Goal: Information Seeking & Learning: Learn about a topic

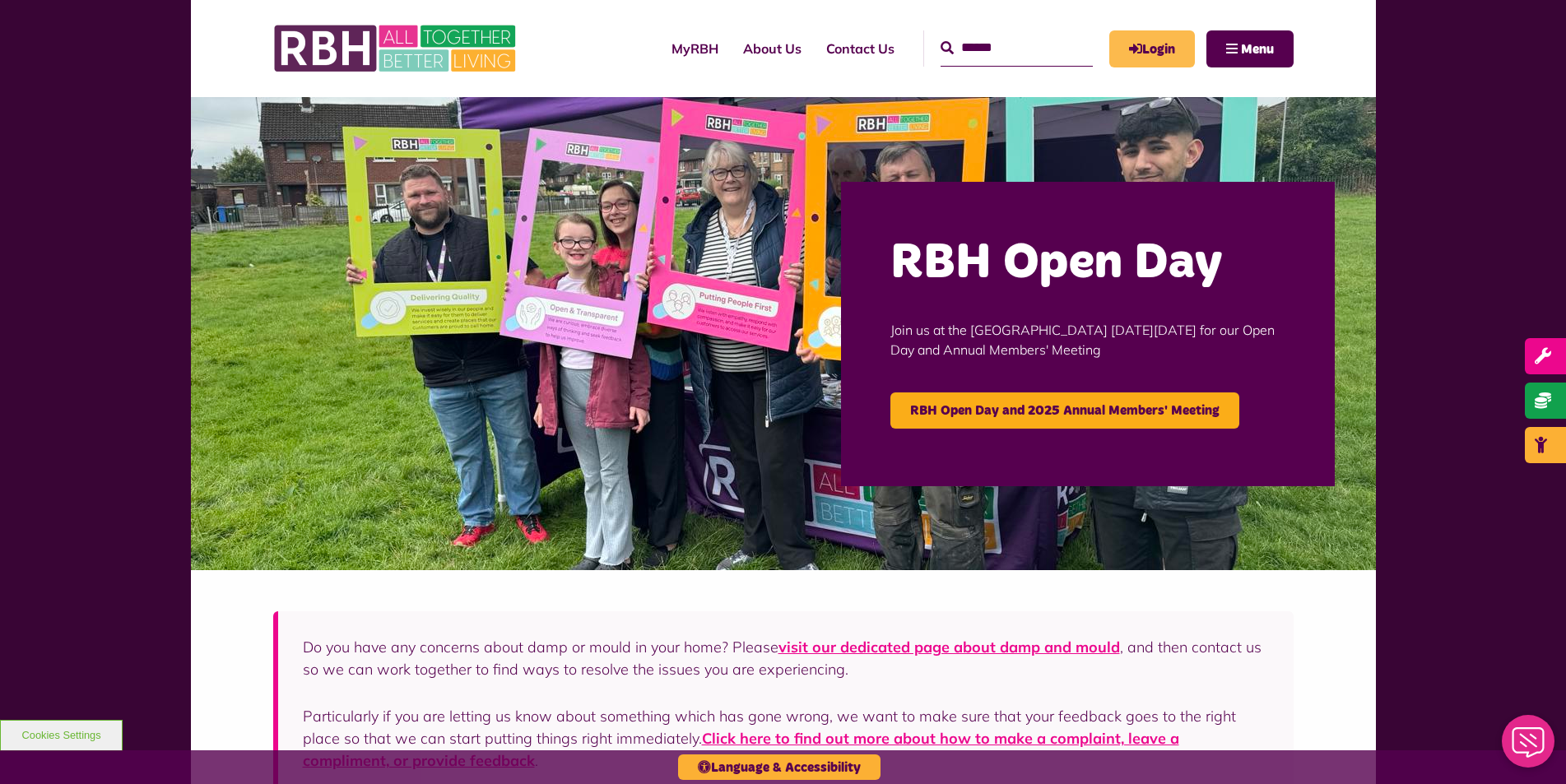
click at [1181, 52] on link "Login" at bounding box center [1152, 48] width 86 height 37
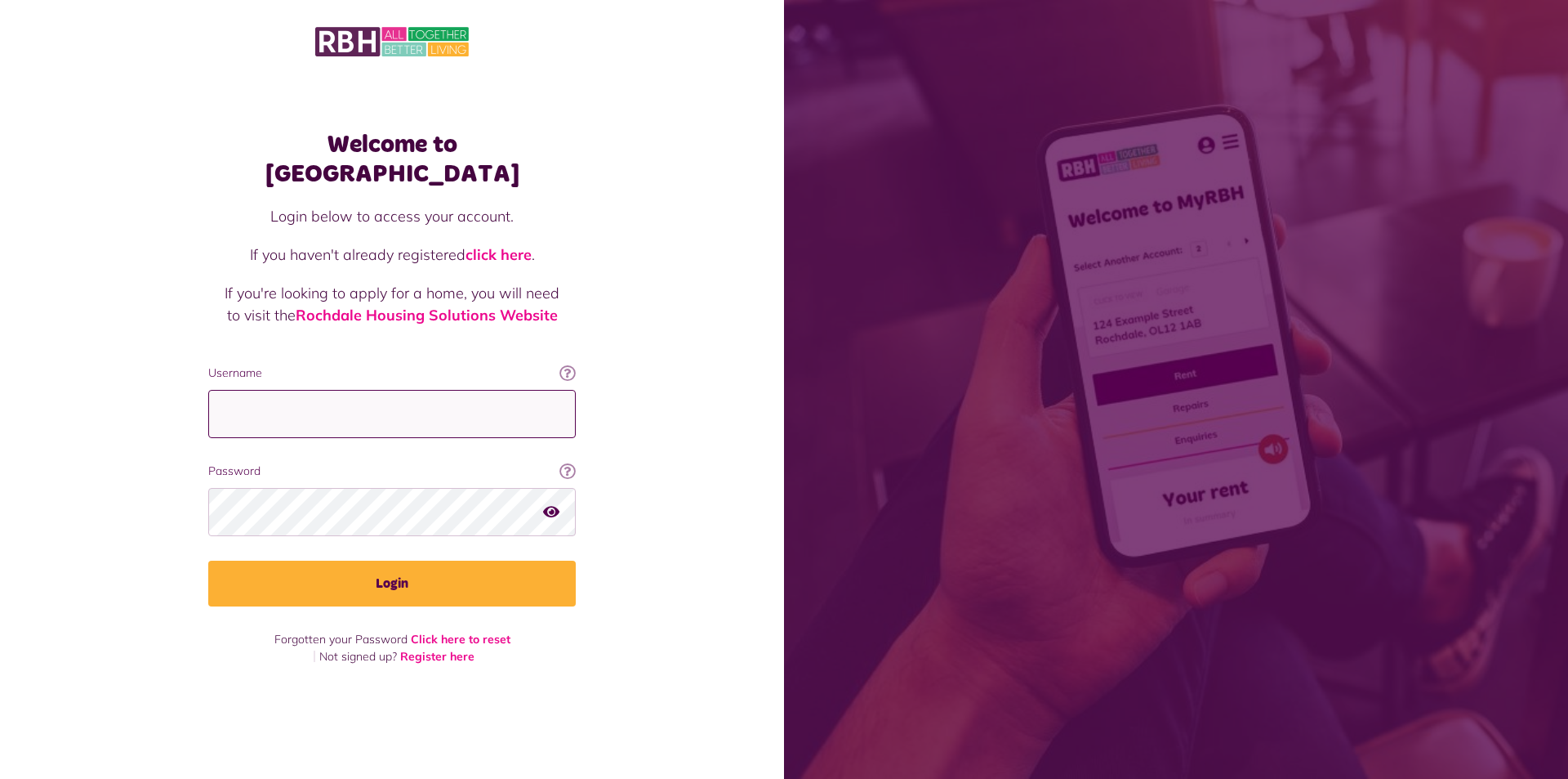
click at [258, 390] on input "Username" at bounding box center [392, 413] width 368 height 48
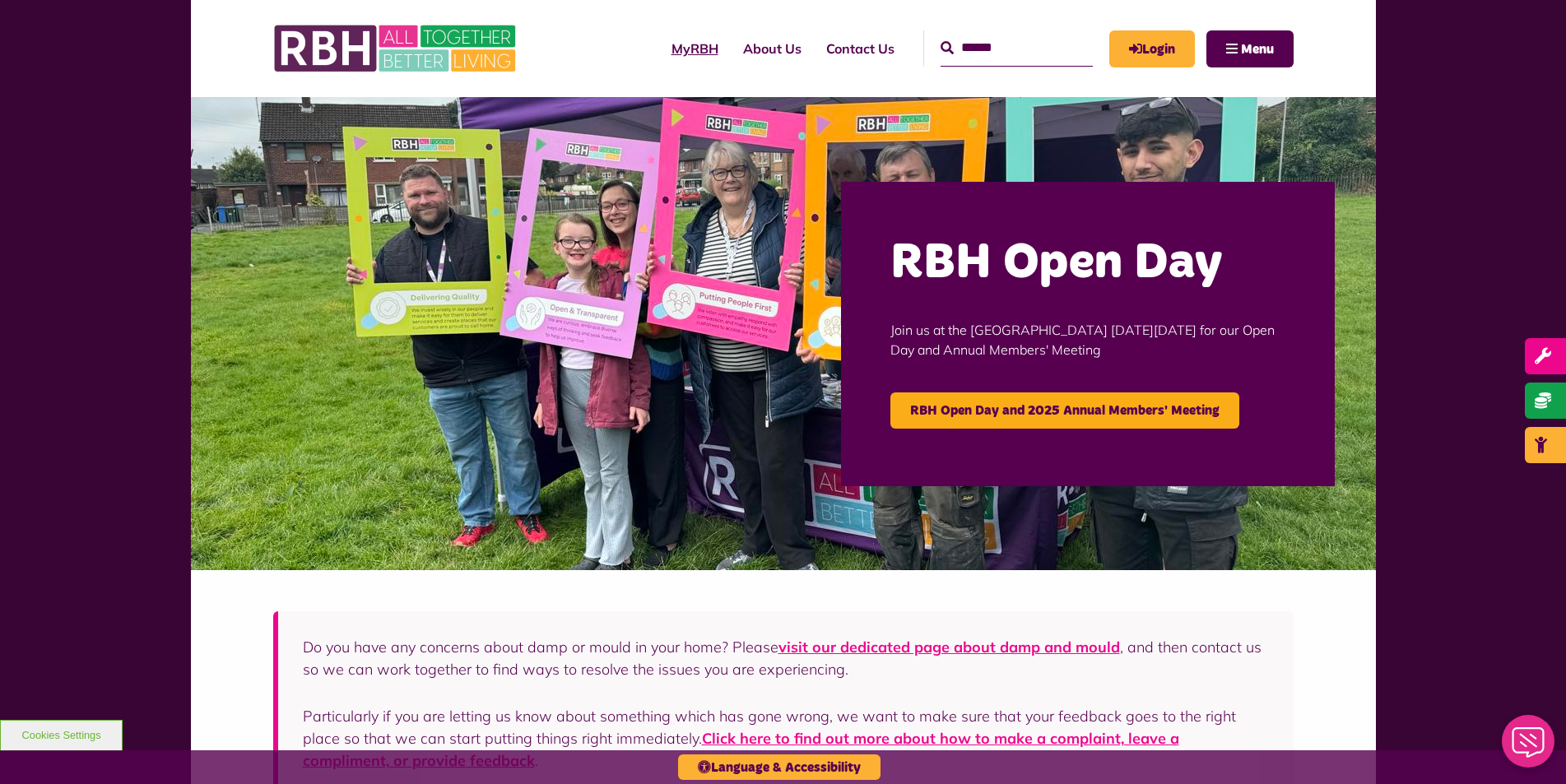
click at [659, 49] on link "MyRBH" at bounding box center [695, 48] width 71 height 45
click at [973, 50] on input "text" at bounding box center [1016, 47] width 152 height 36
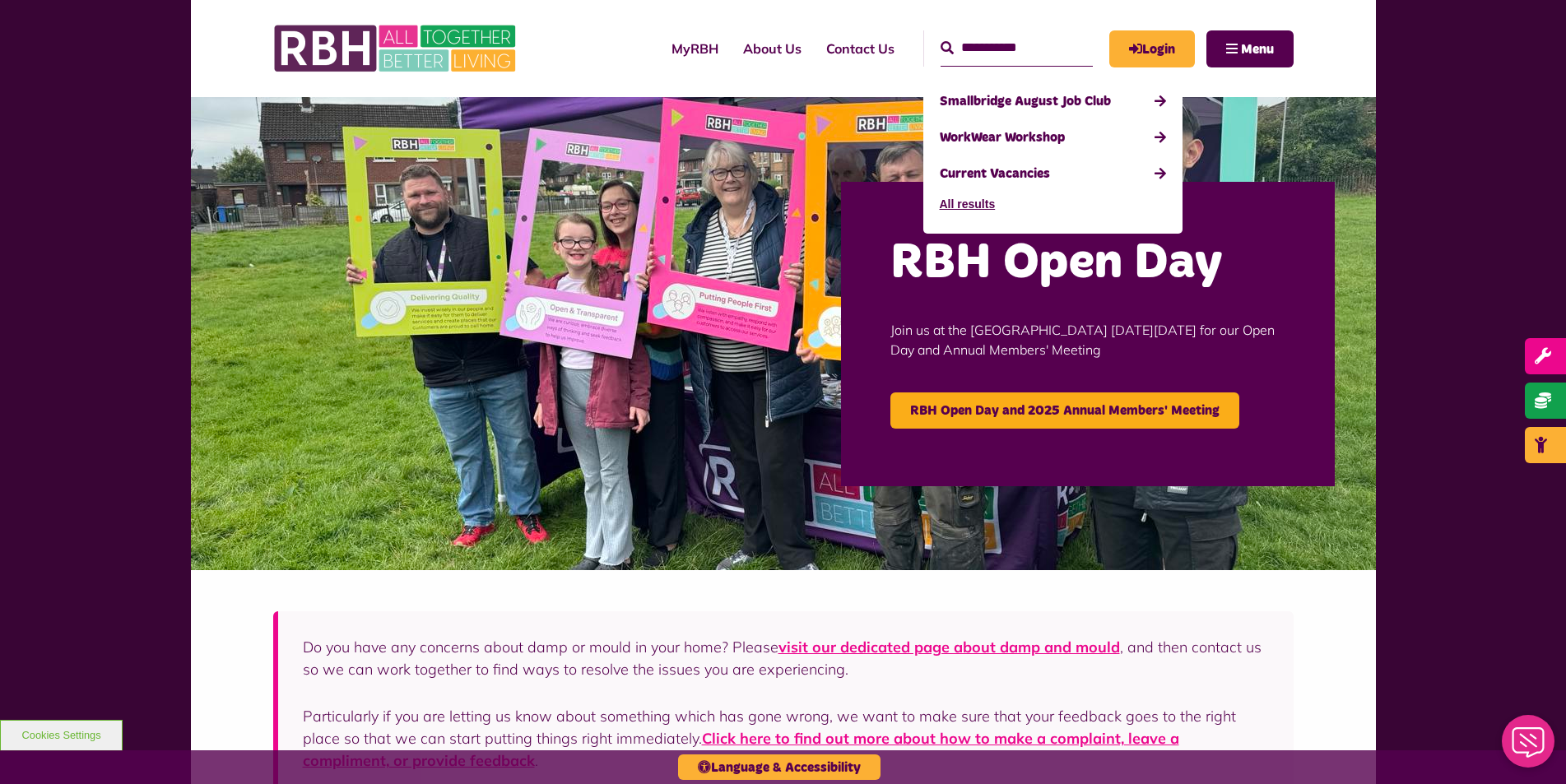
type input "**********"
click at [940, 38] on button "Search" at bounding box center [947, 48] width 13 height 20
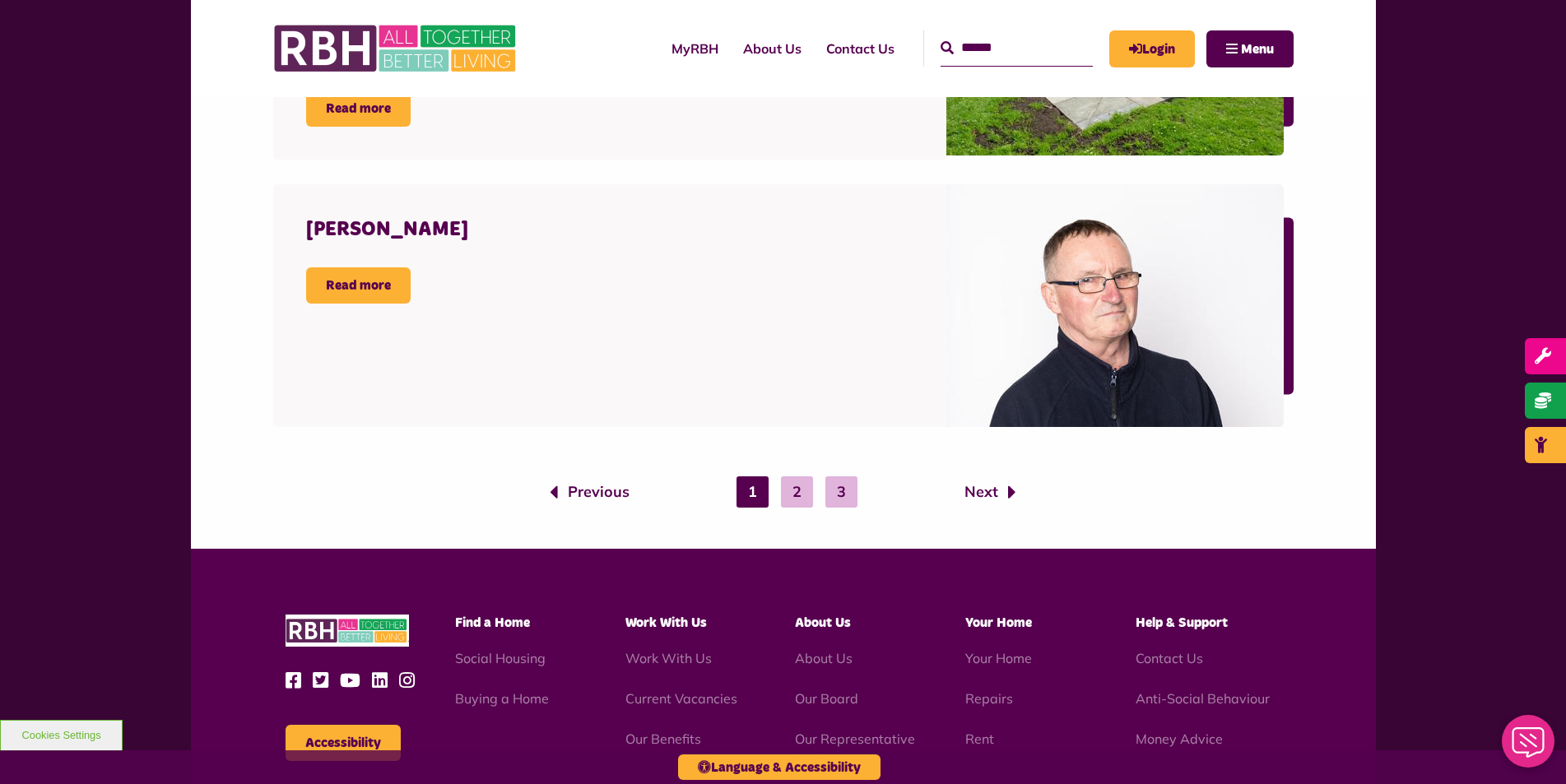
scroll to position [2725, 0]
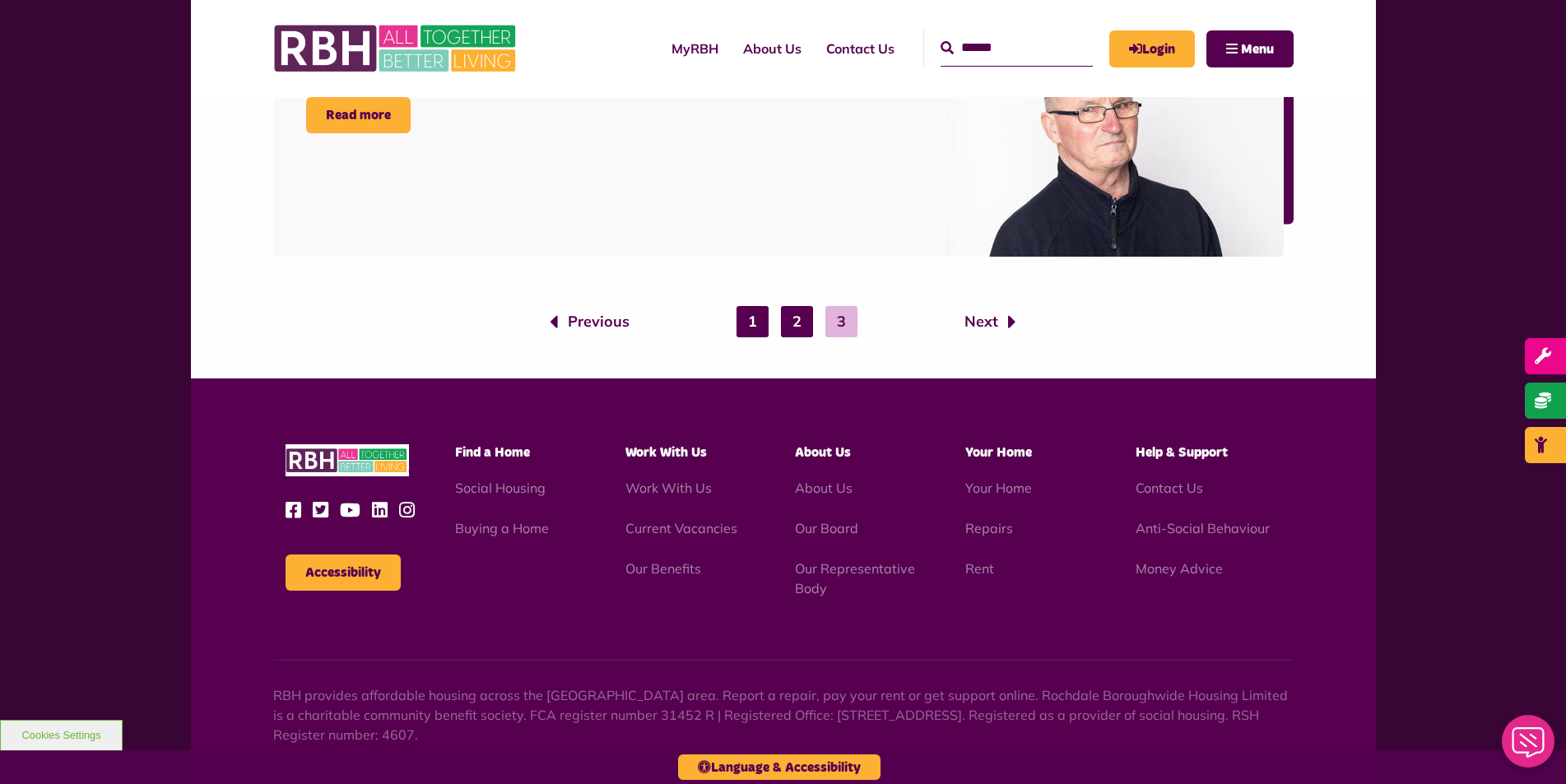
click at [791, 318] on link "2" at bounding box center [796, 322] width 32 height 31
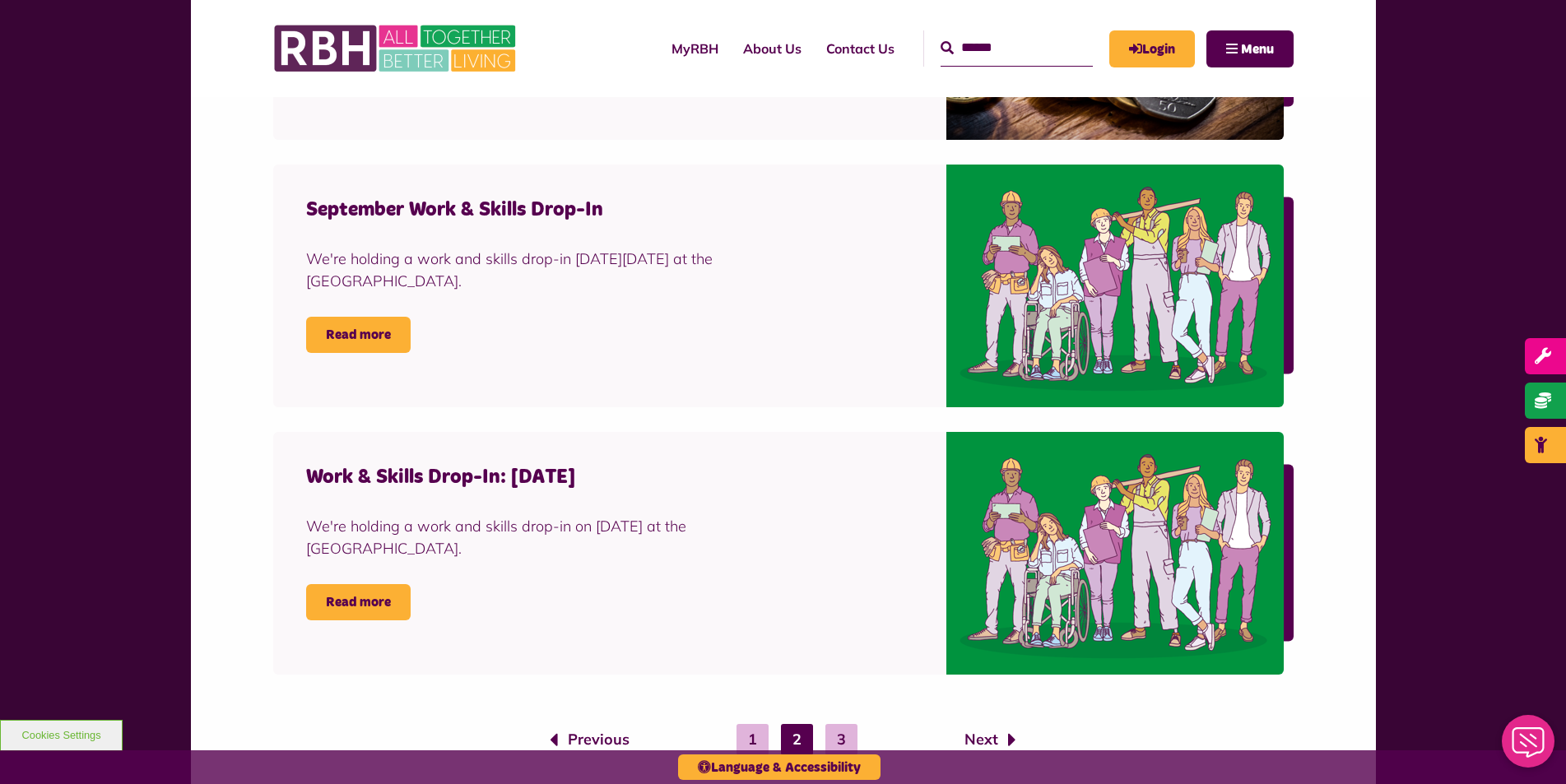
scroll to position [2386, 0]
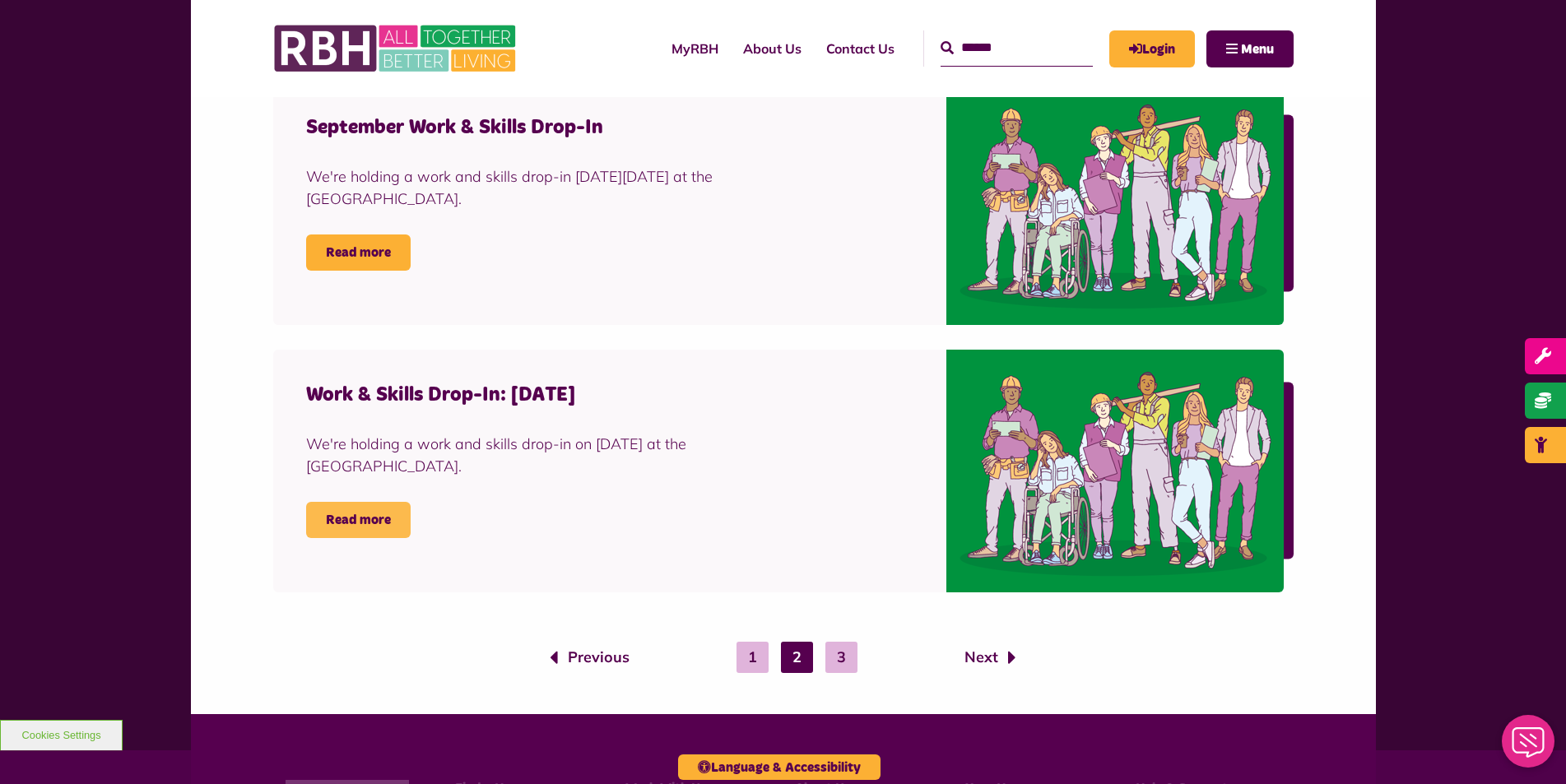
click at [368, 515] on link "Read more" at bounding box center [358, 520] width 105 height 36
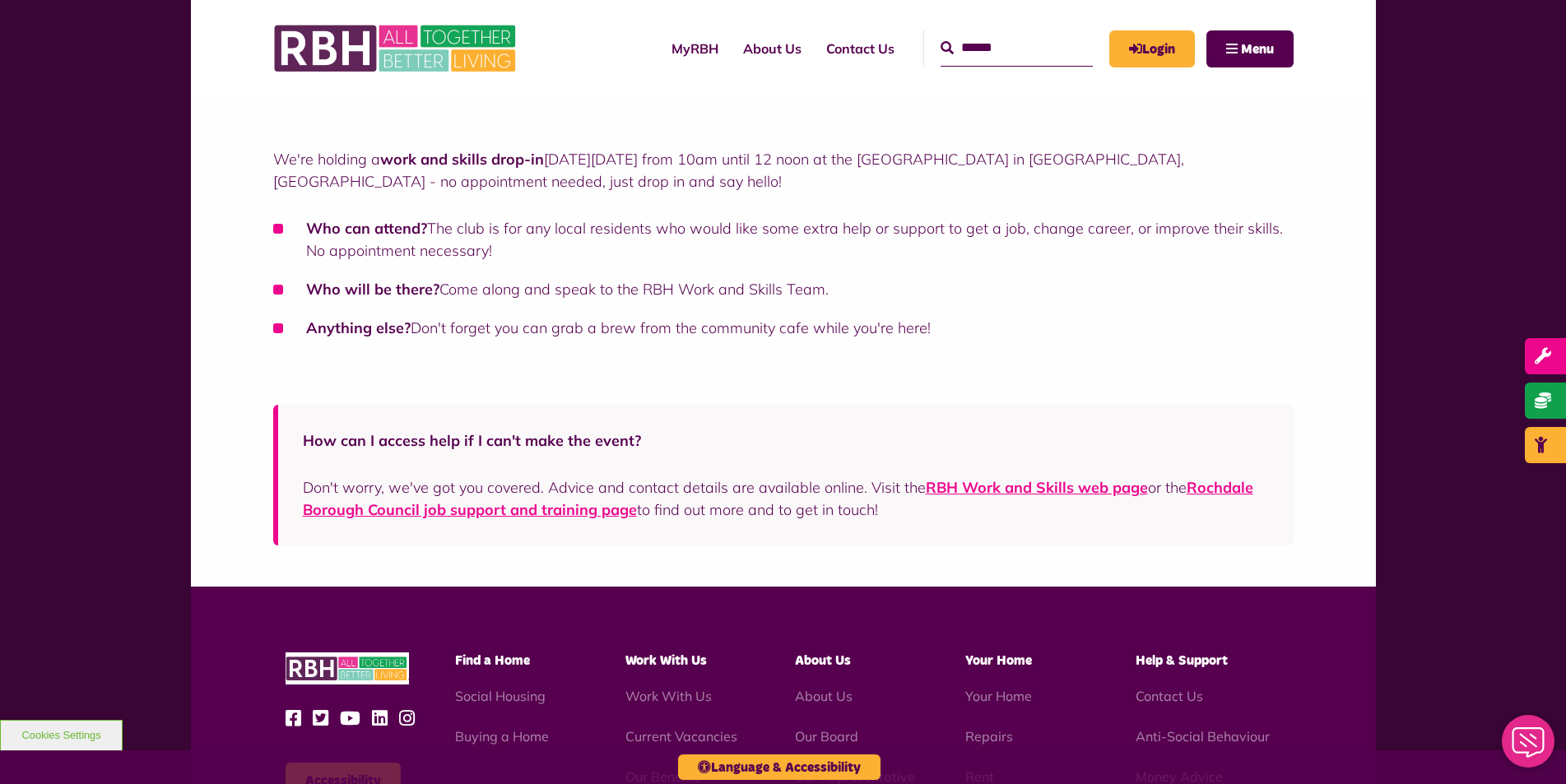
scroll to position [329, 0]
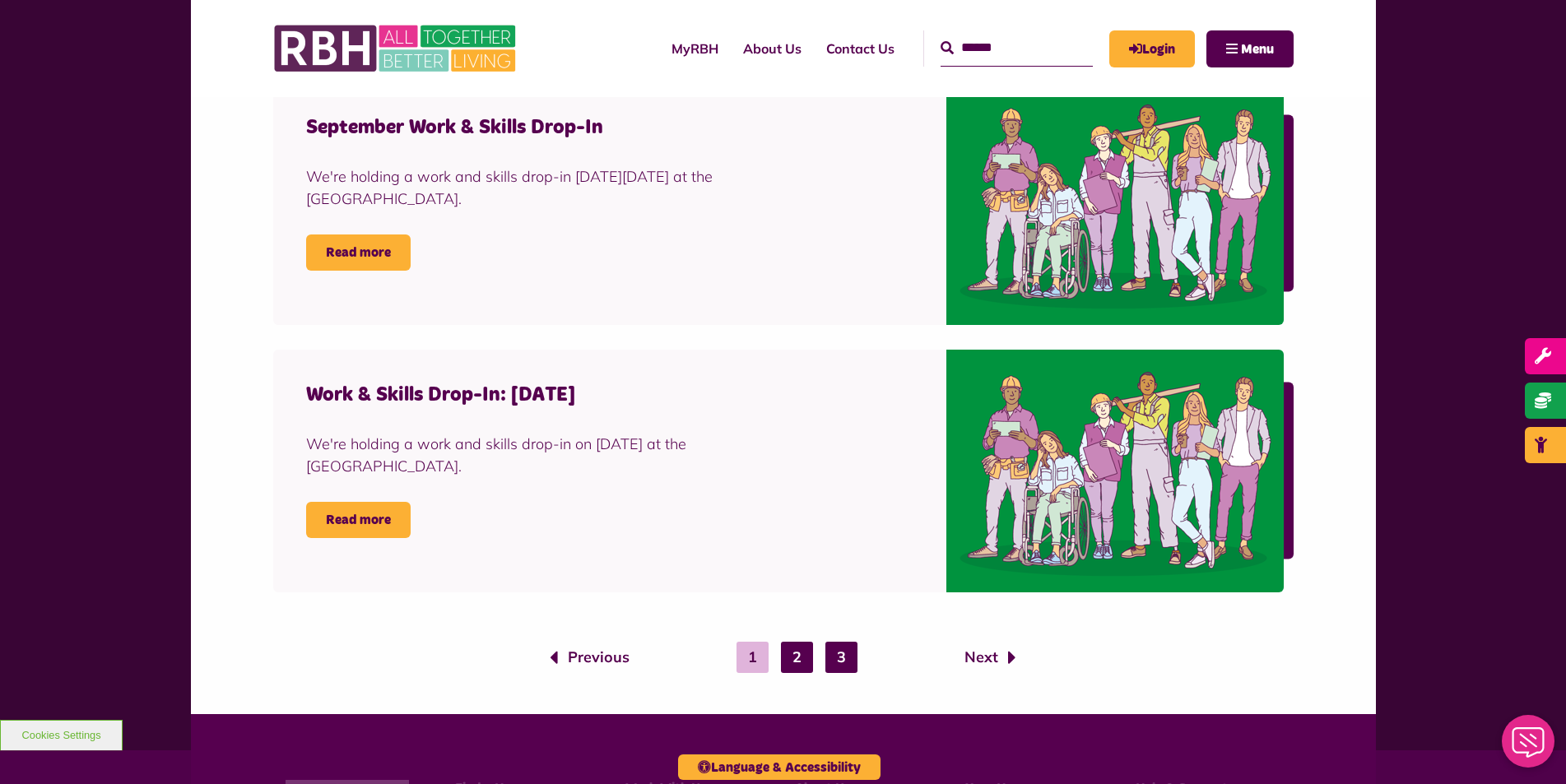
click at [847, 657] on link "3" at bounding box center [841, 657] width 32 height 31
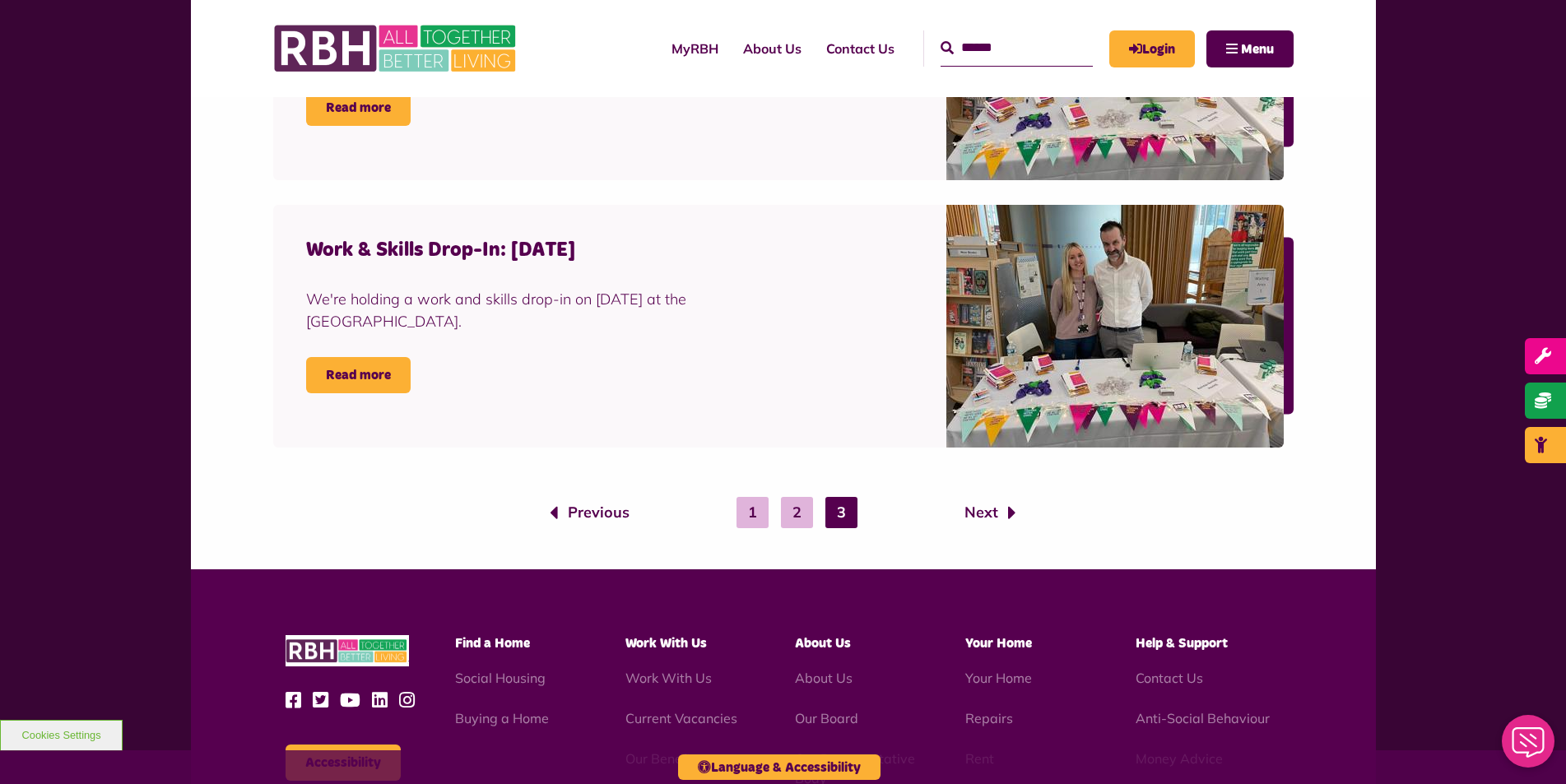
scroll to position [2550, 0]
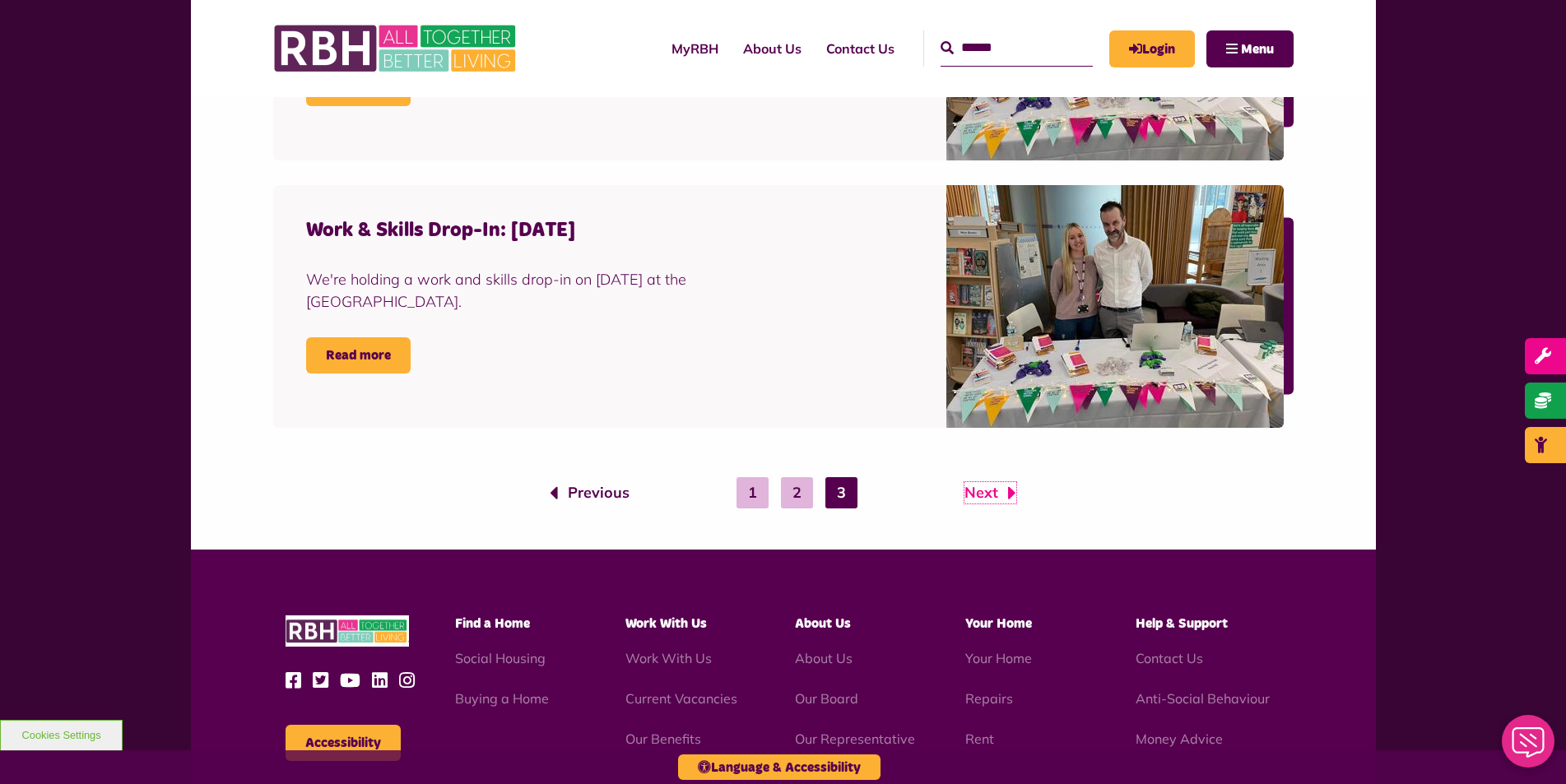
click at [992, 496] on link "Next" at bounding box center [990, 492] width 52 height 21
click at [1031, 496] on ol "Previous 1 2 3 Next" at bounding box center [783, 492] width 996 height 31
click at [1012, 496] on icon "Next page" at bounding box center [1011, 492] width 8 height 21
click at [581, 498] on link "Previous" at bounding box center [590, 492] width 80 height 21
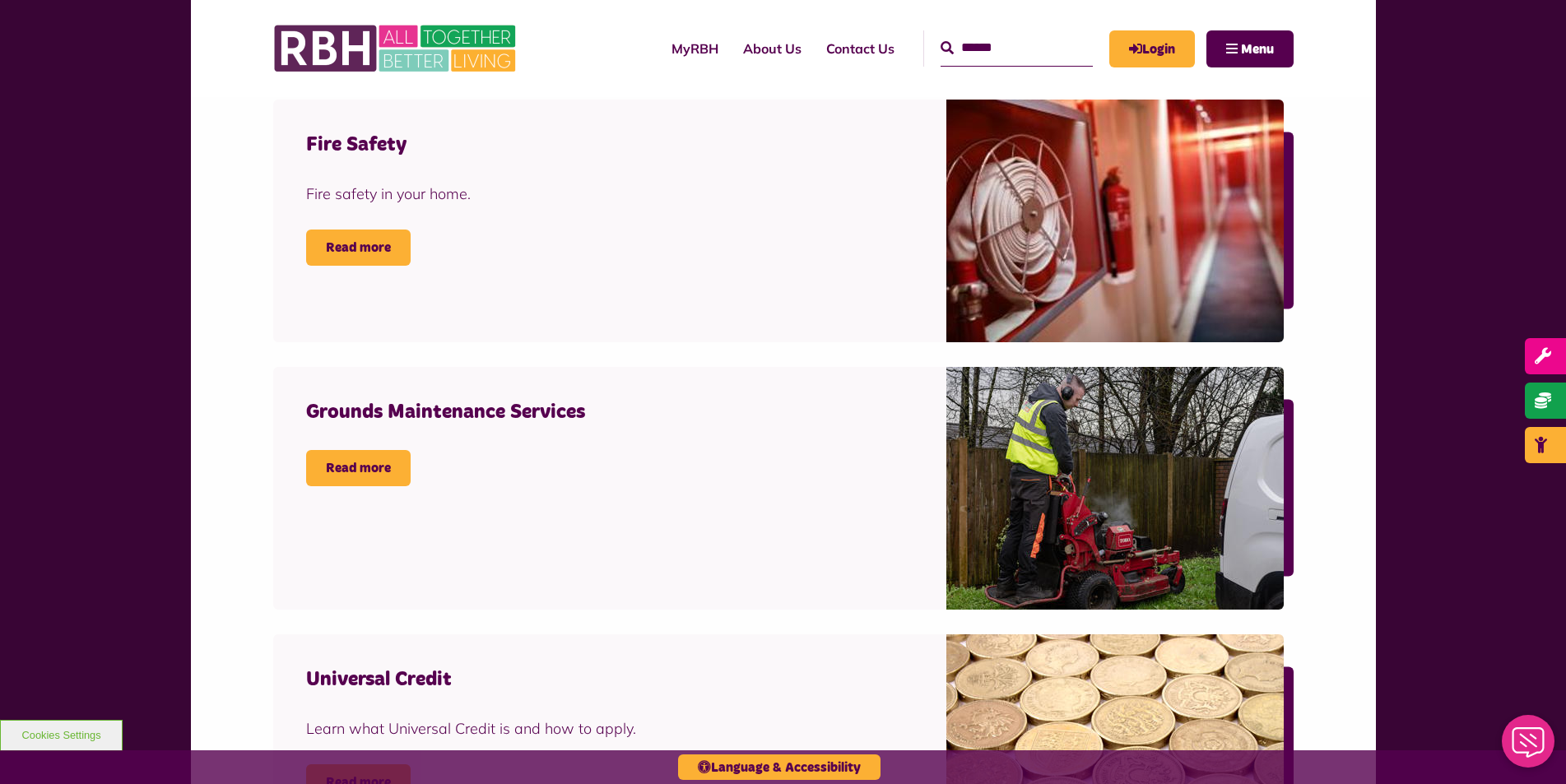
scroll to position [1480, 0]
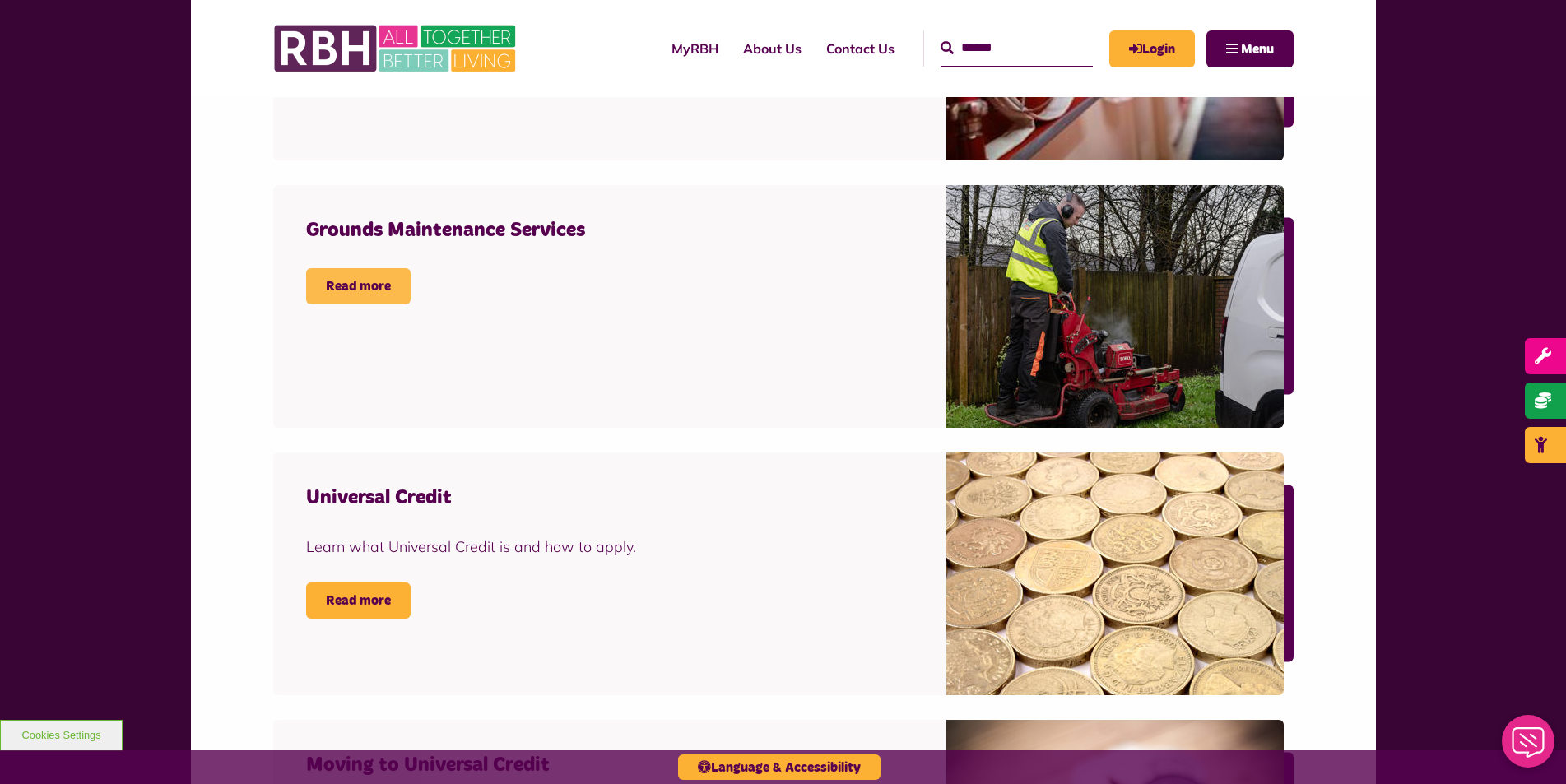
click at [321, 284] on link "Read more" at bounding box center [358, 286] width 105 height 36
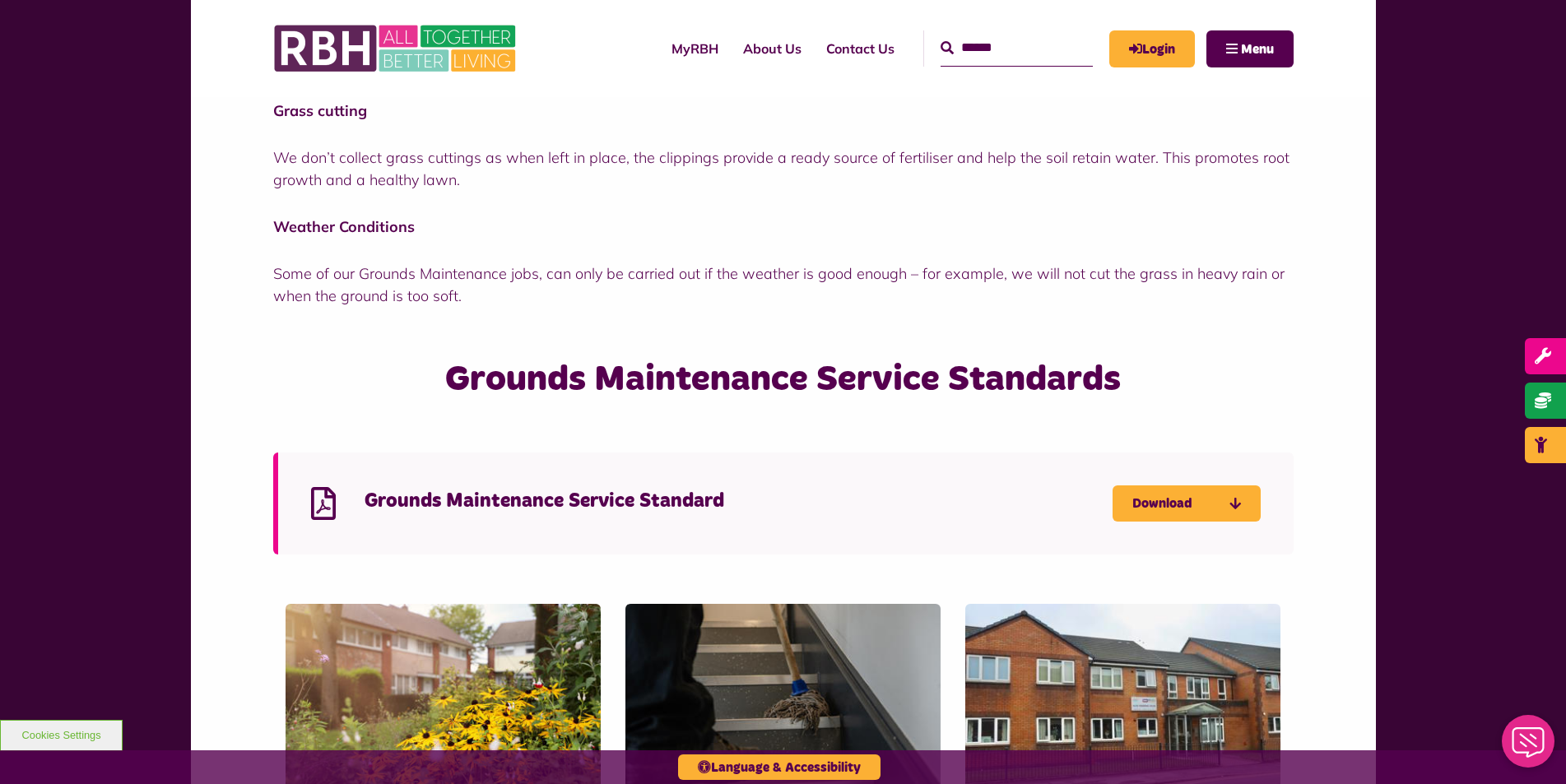
scroll to position [1361, 0]
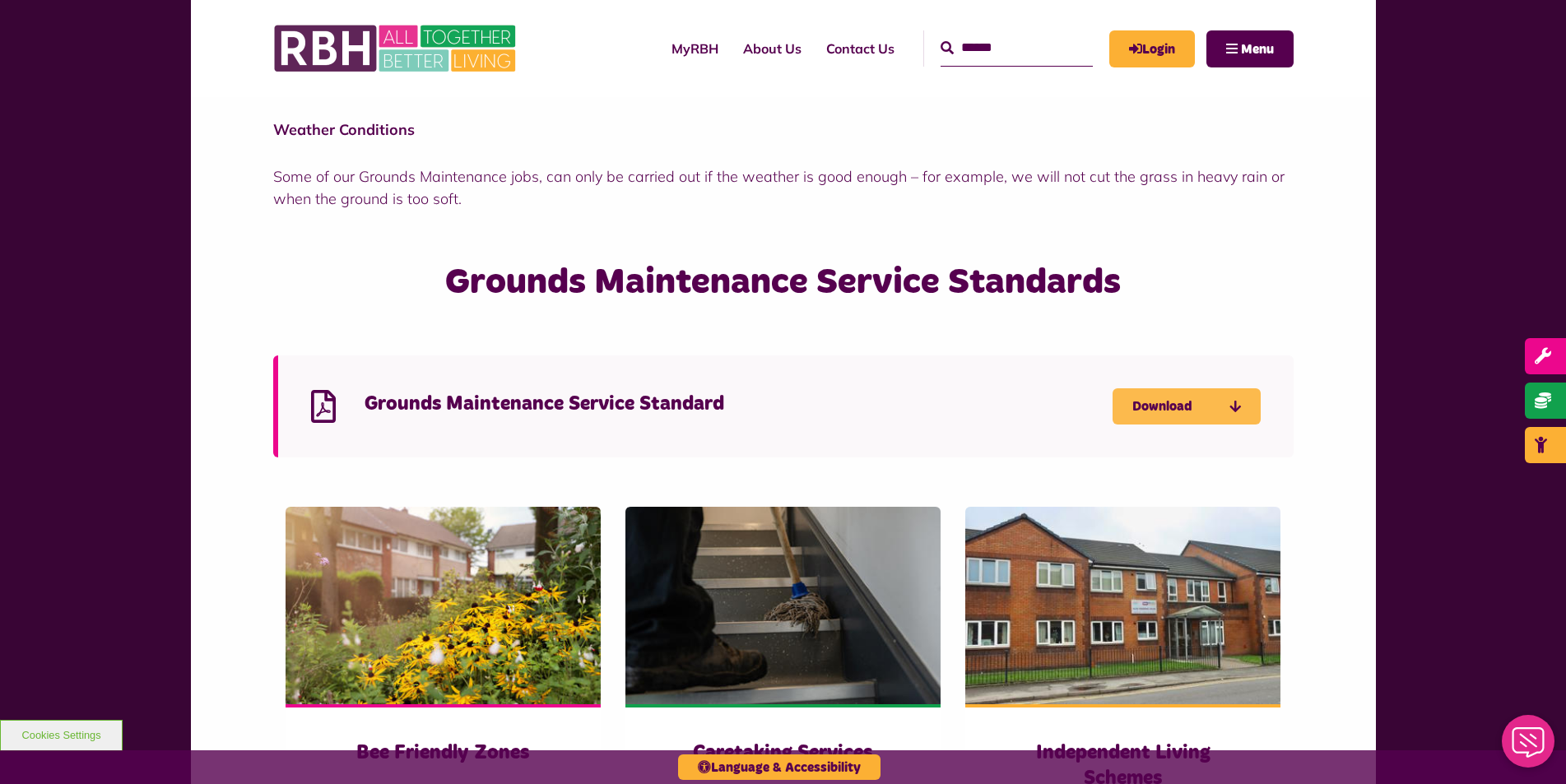
click at [1203, 412] on link "Download" at bounding box center [1187, 407] width 148 height 36
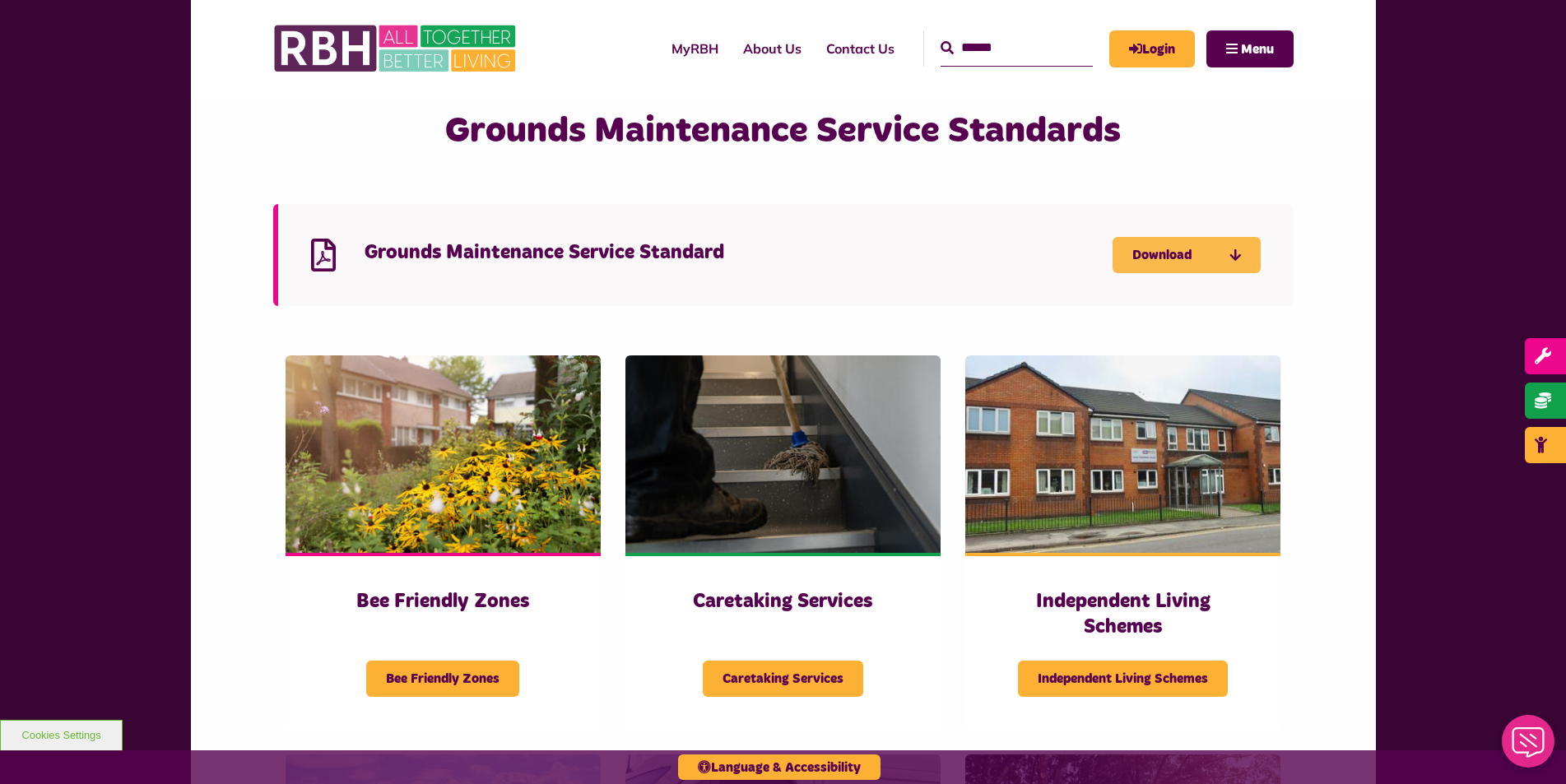
scroll to position [1526, 0]
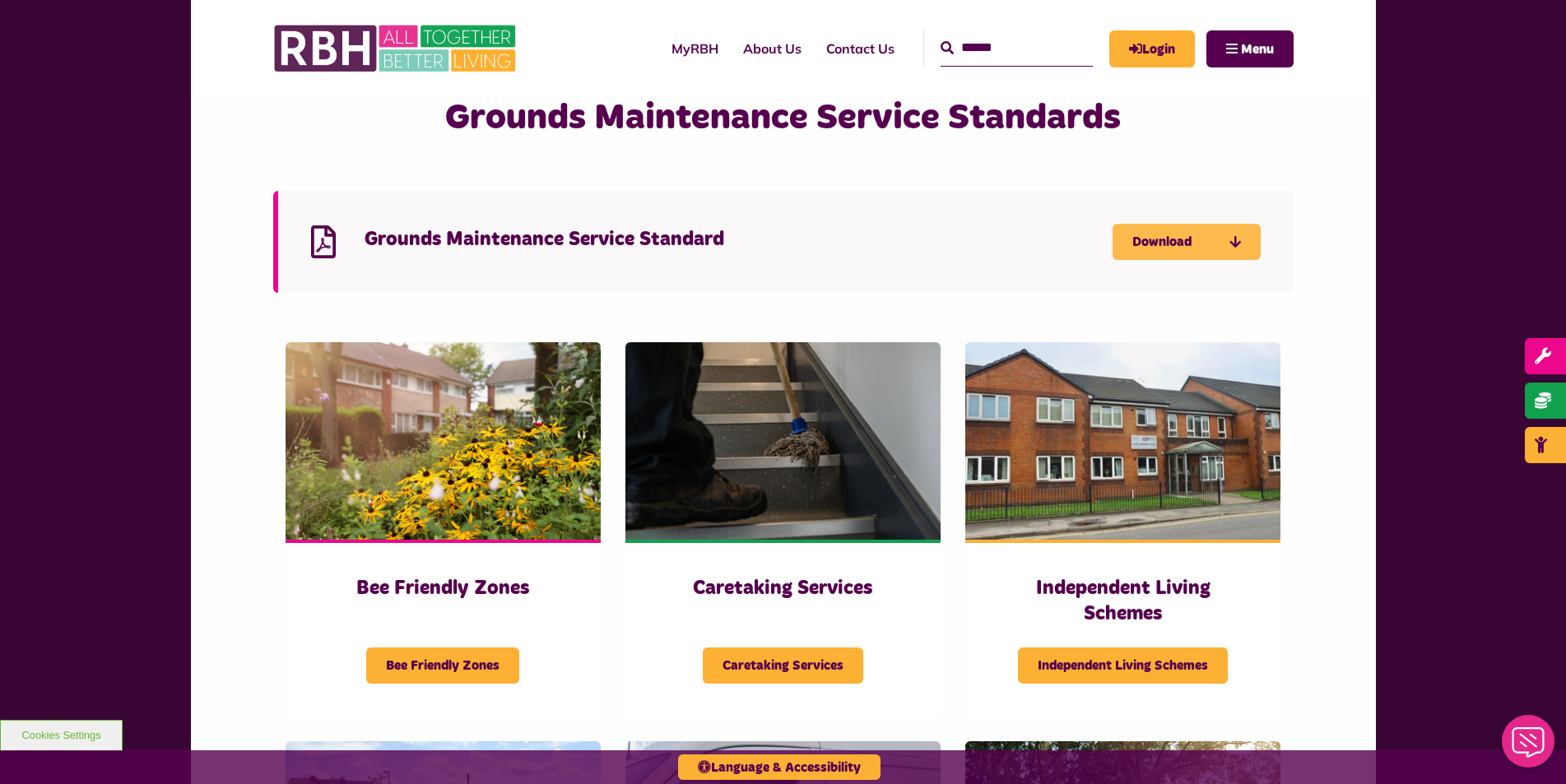
click at [0, 0] on icon "Download Grounds Maintenance Service Standard - open in a new tab" at bounding box center [0, 0] width 0 height 0
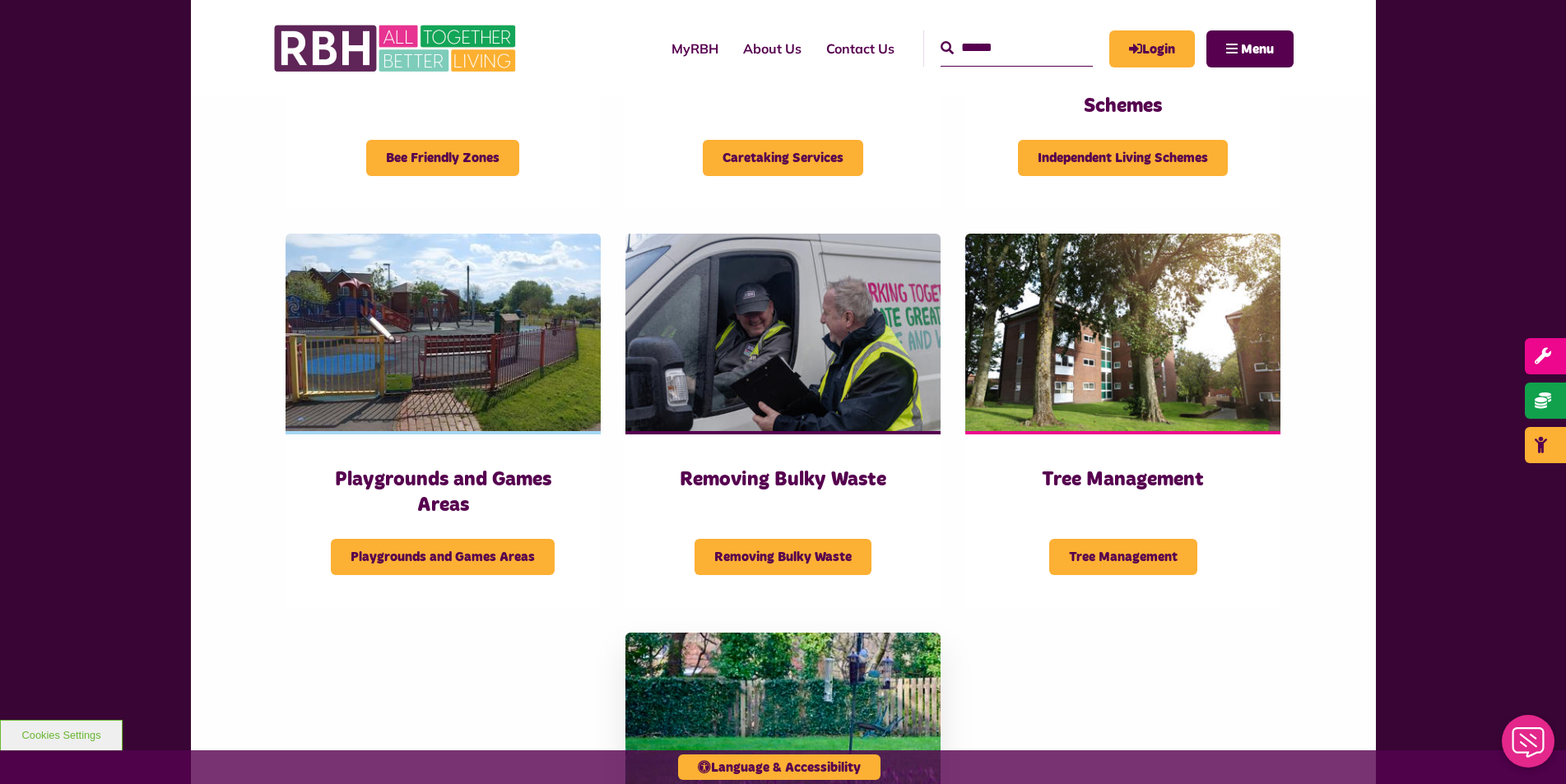
scroll to position [2019, 0]
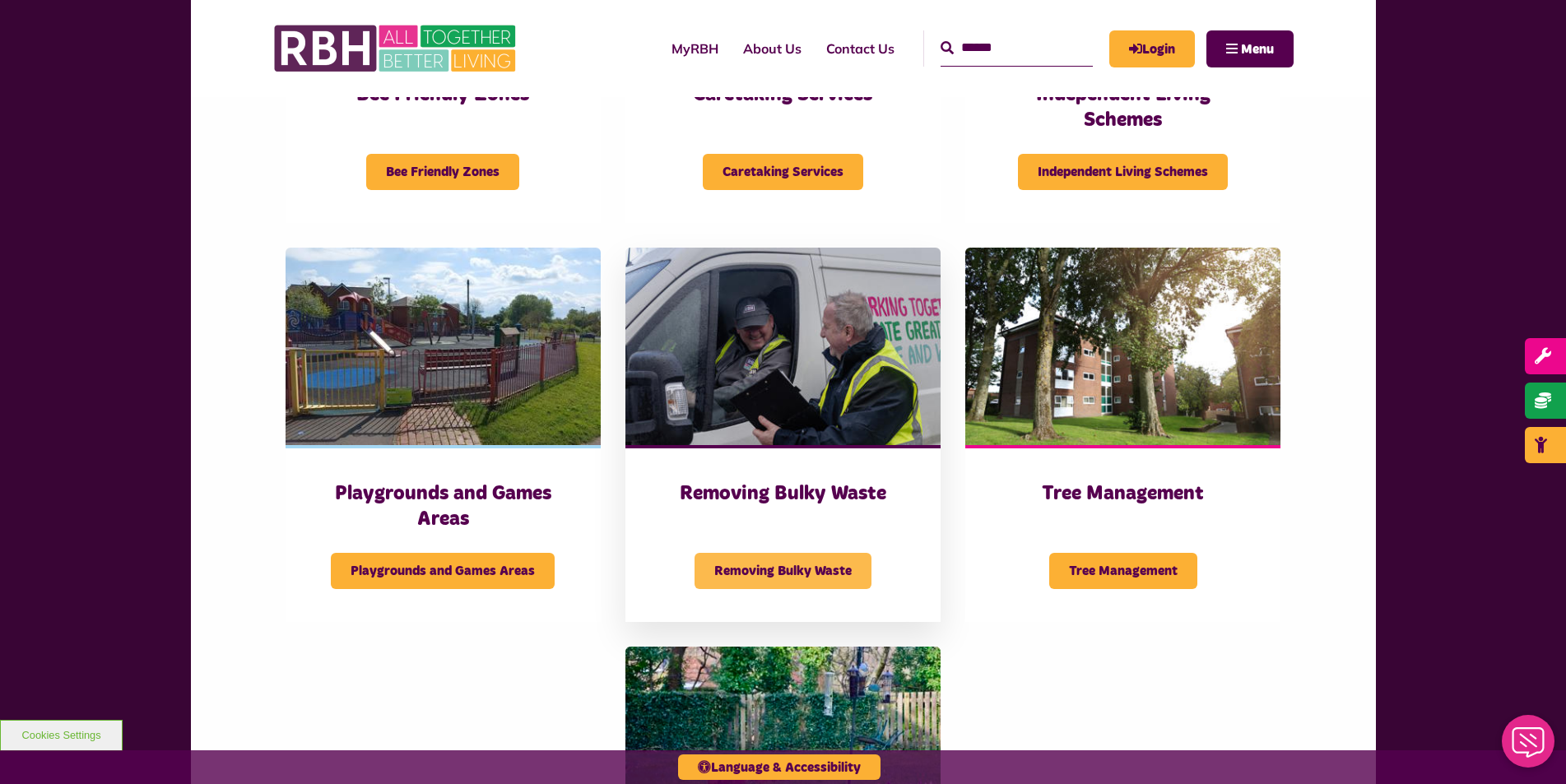
click at [822, 574] on span "Removing Bulky Waste" at bounding box center [783, 571] width 177 height 36
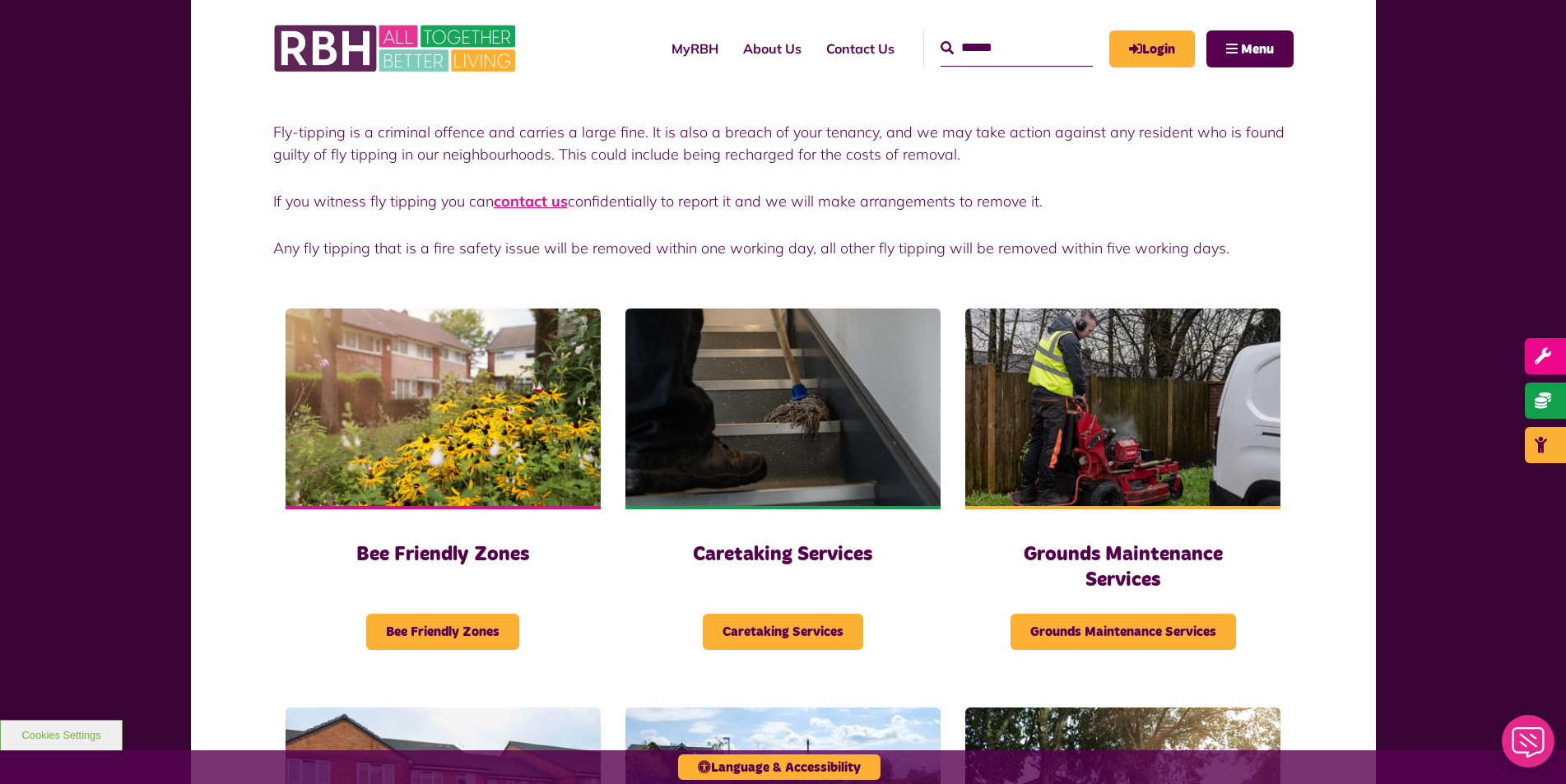
scroll to position [740, 0]
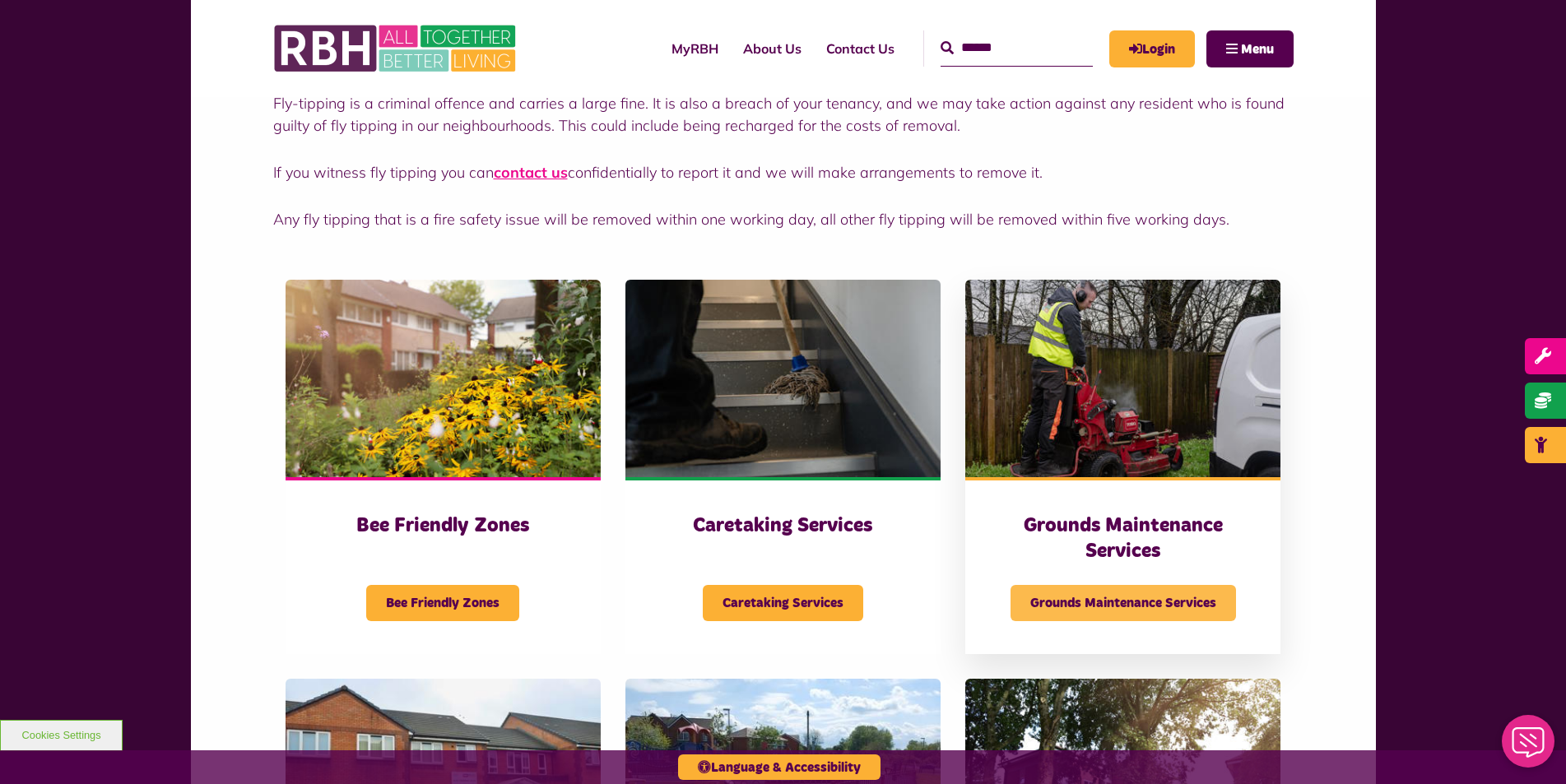
click at [1157, 603] on span "Grounds Maintenance Services" at bounding box center [1123, 603] width 225 height 36
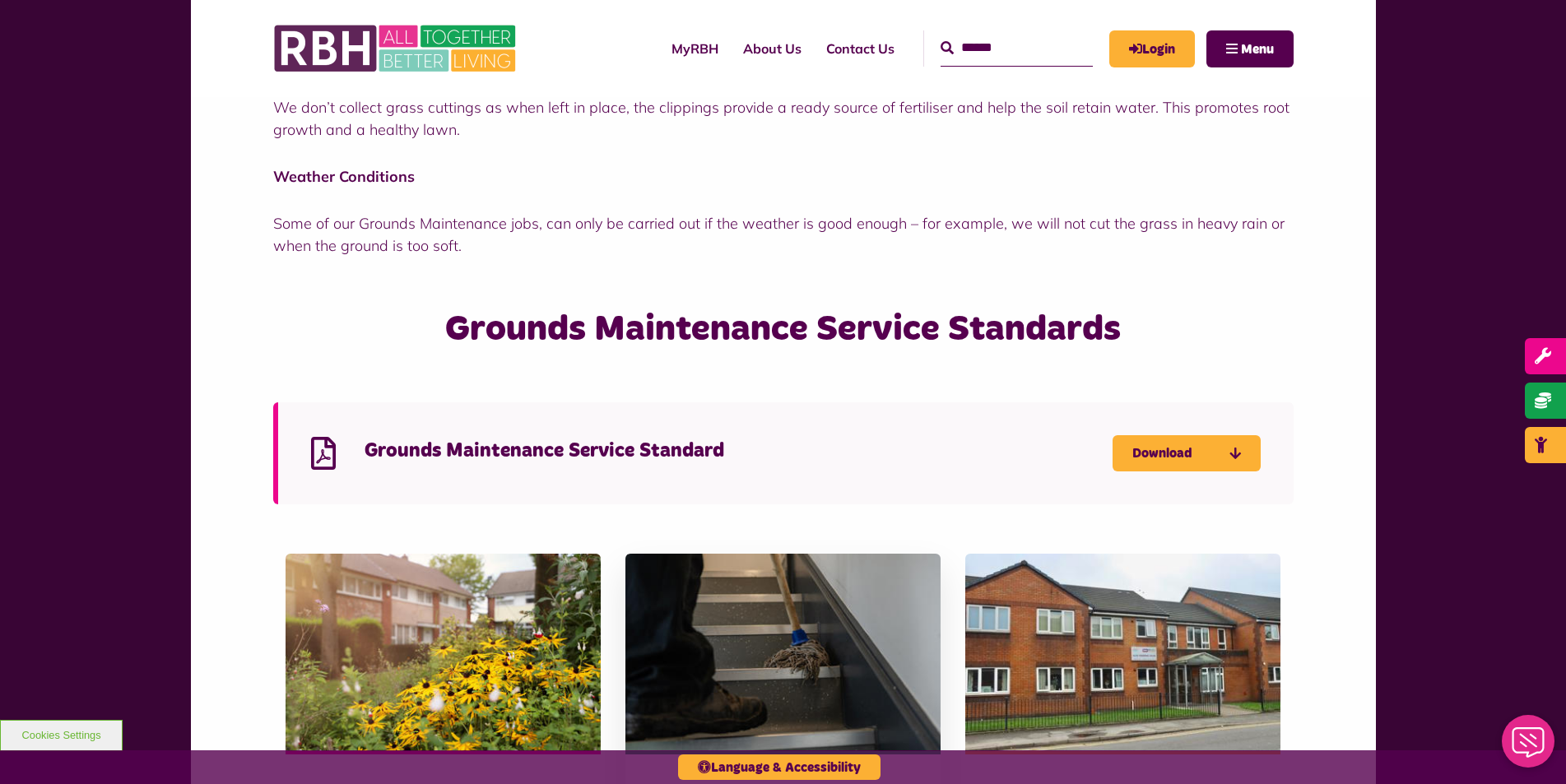
scroll to position [1316, 0]
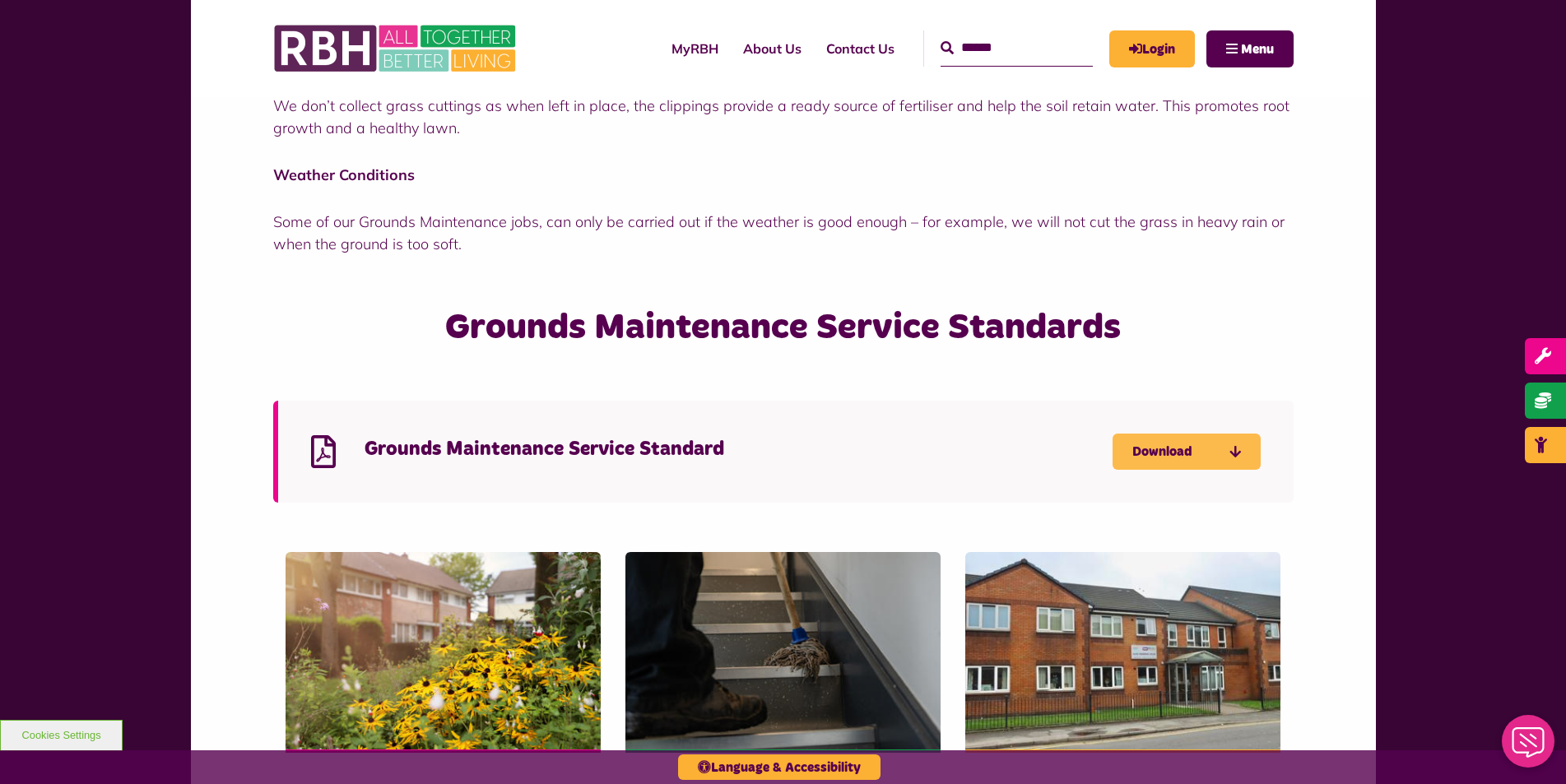
click at [1172, 459] on link "Download" at bounding box center [1187, 451] width 148 height 36
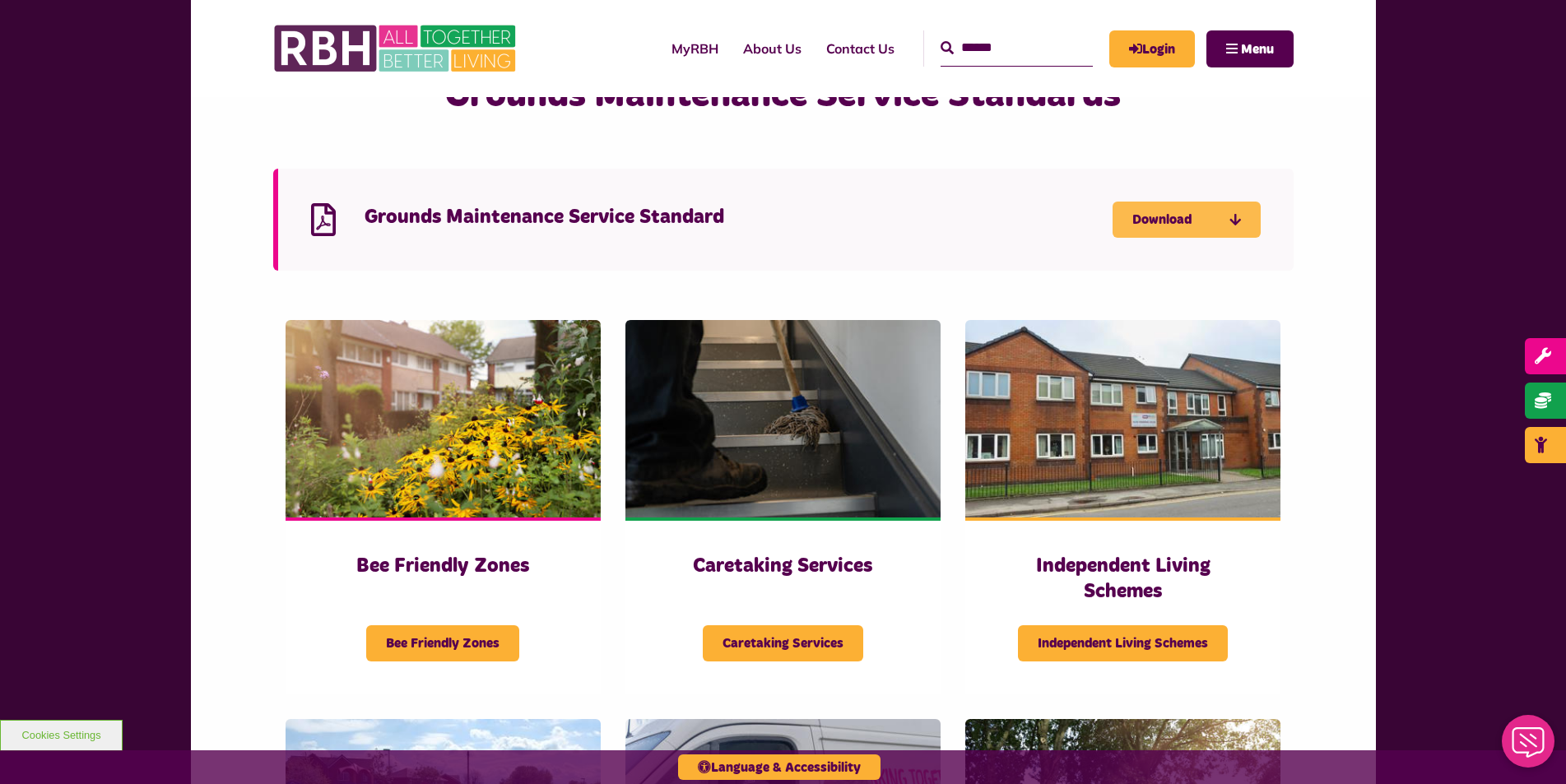
scroll to position [1563, 0]
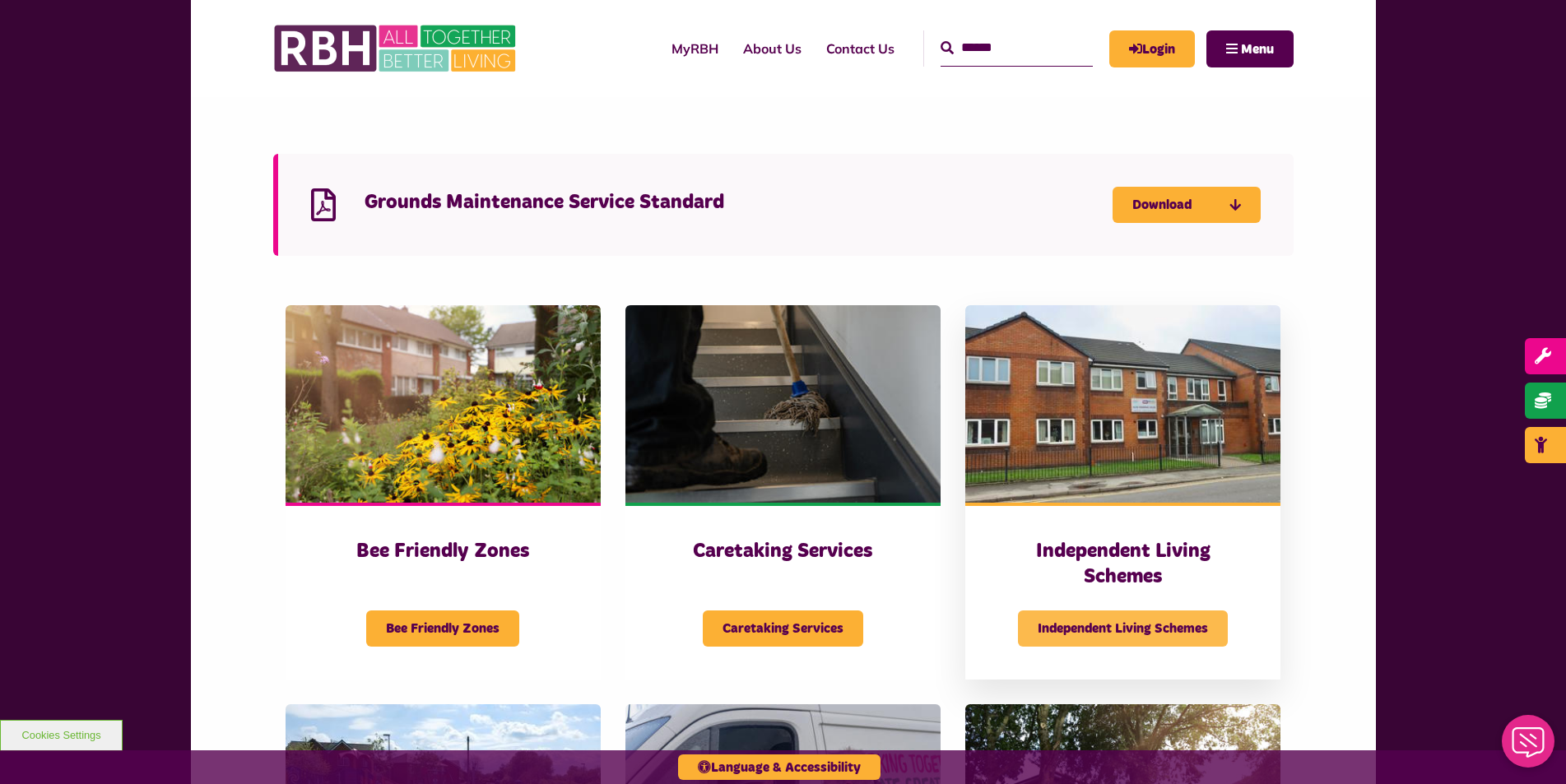
click at [1118, 633] on span "Independent Living Schemes" at bounding box center [1123, 628] width 210 height 36
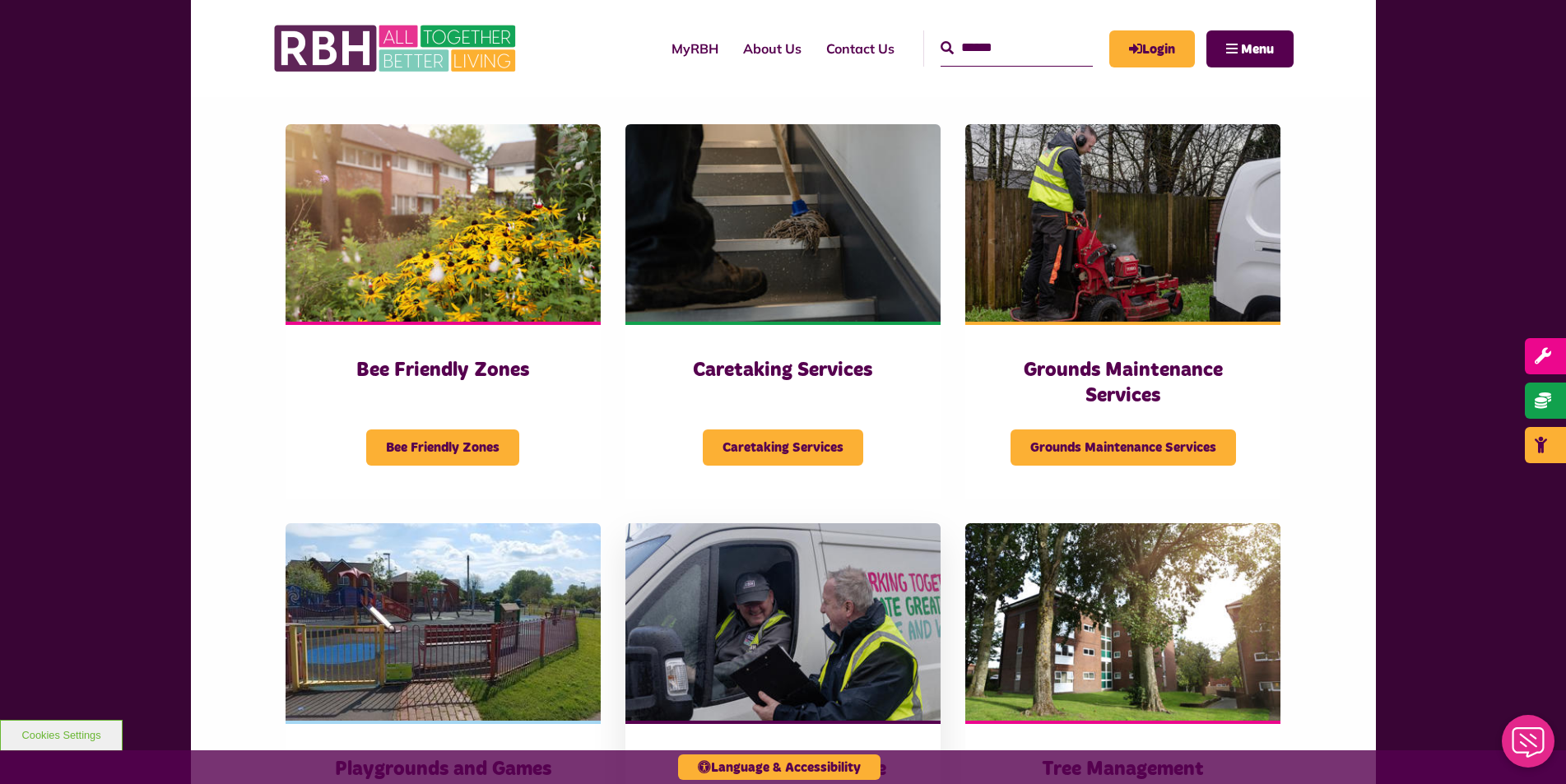
scroll to position [1233, 0]
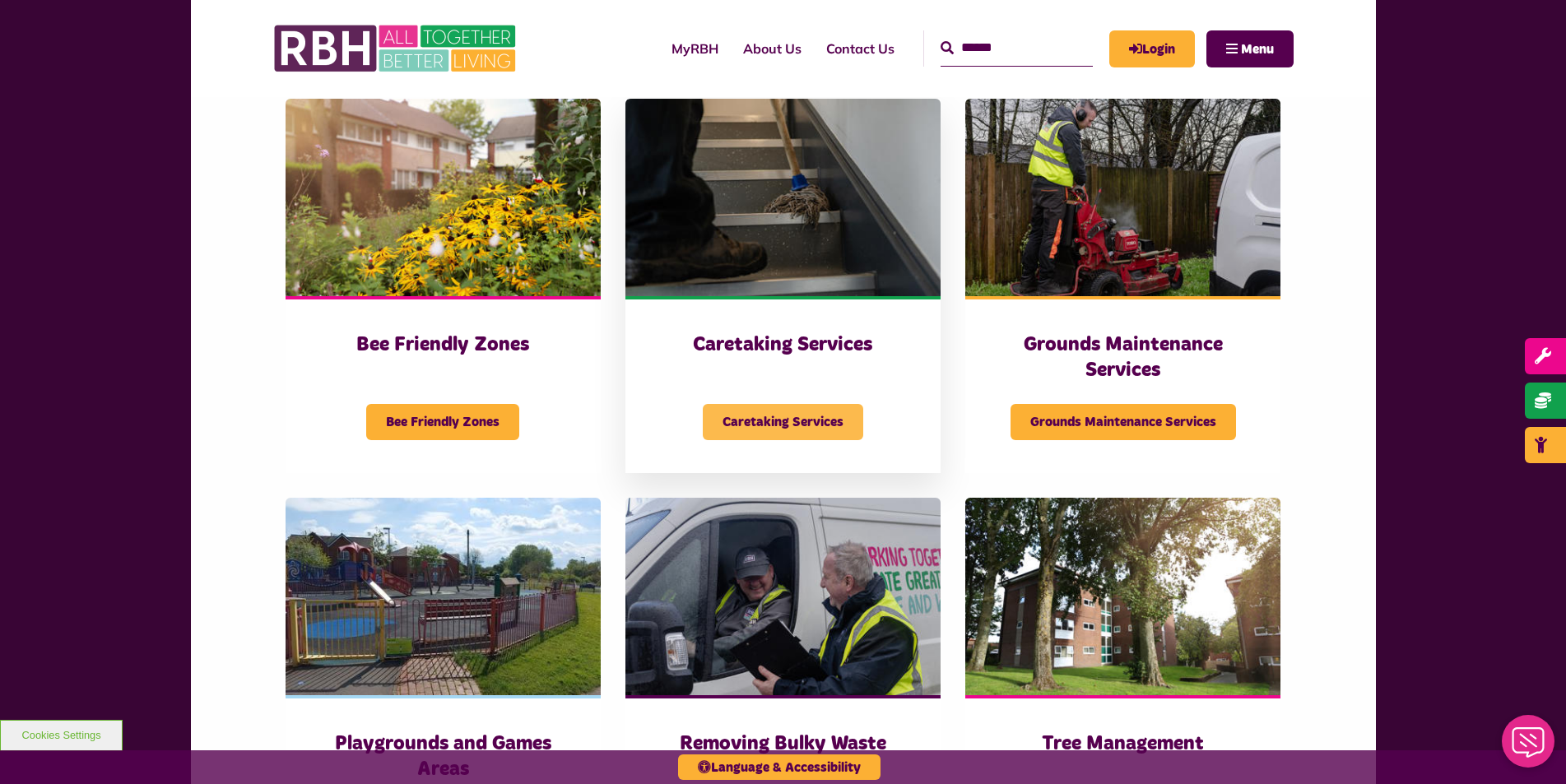
click at [724, 425] on span "Caretaking Services" at bounding box center [783, 422] width 161 height 36
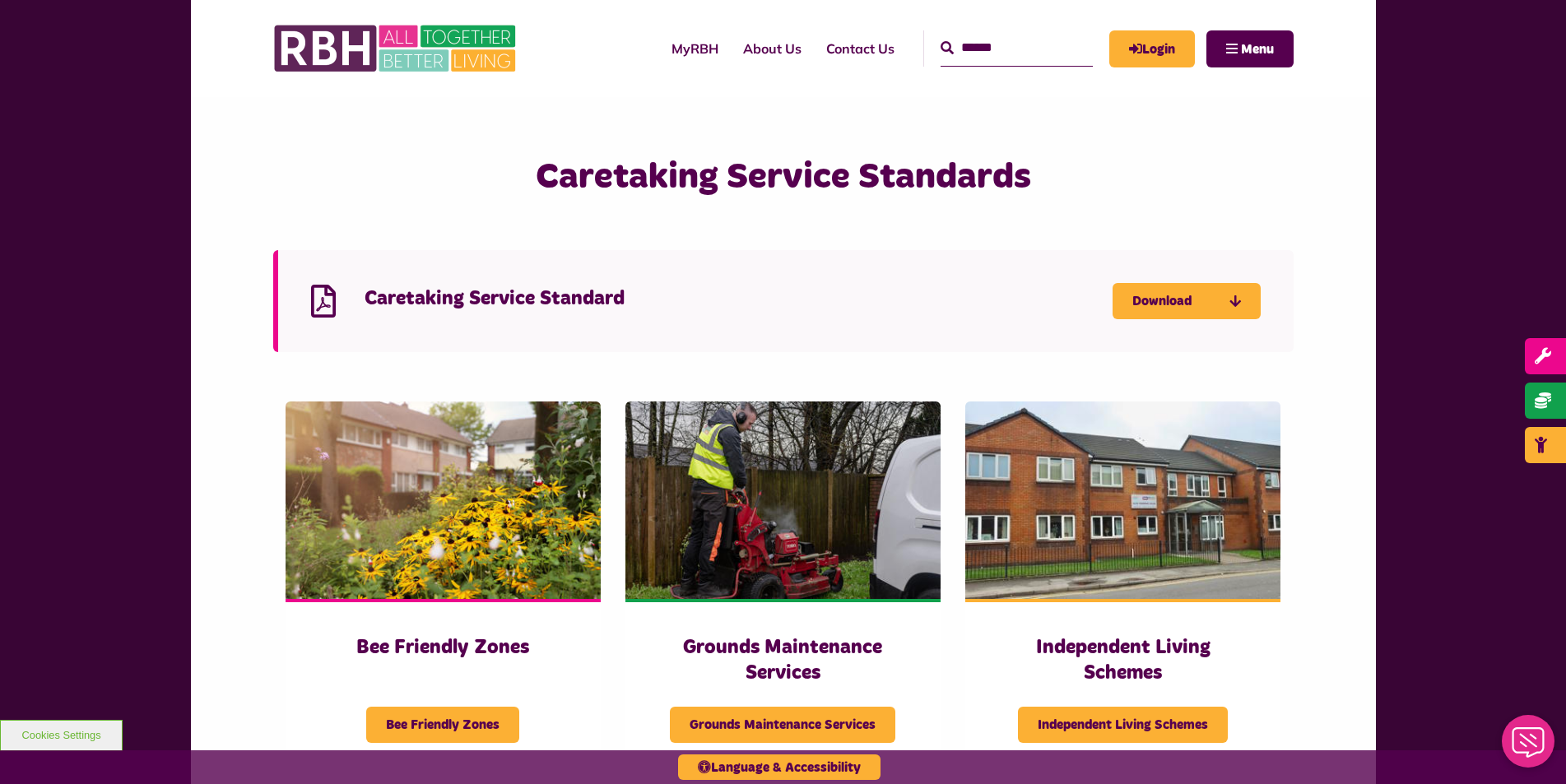
scroll to position [987, 0]
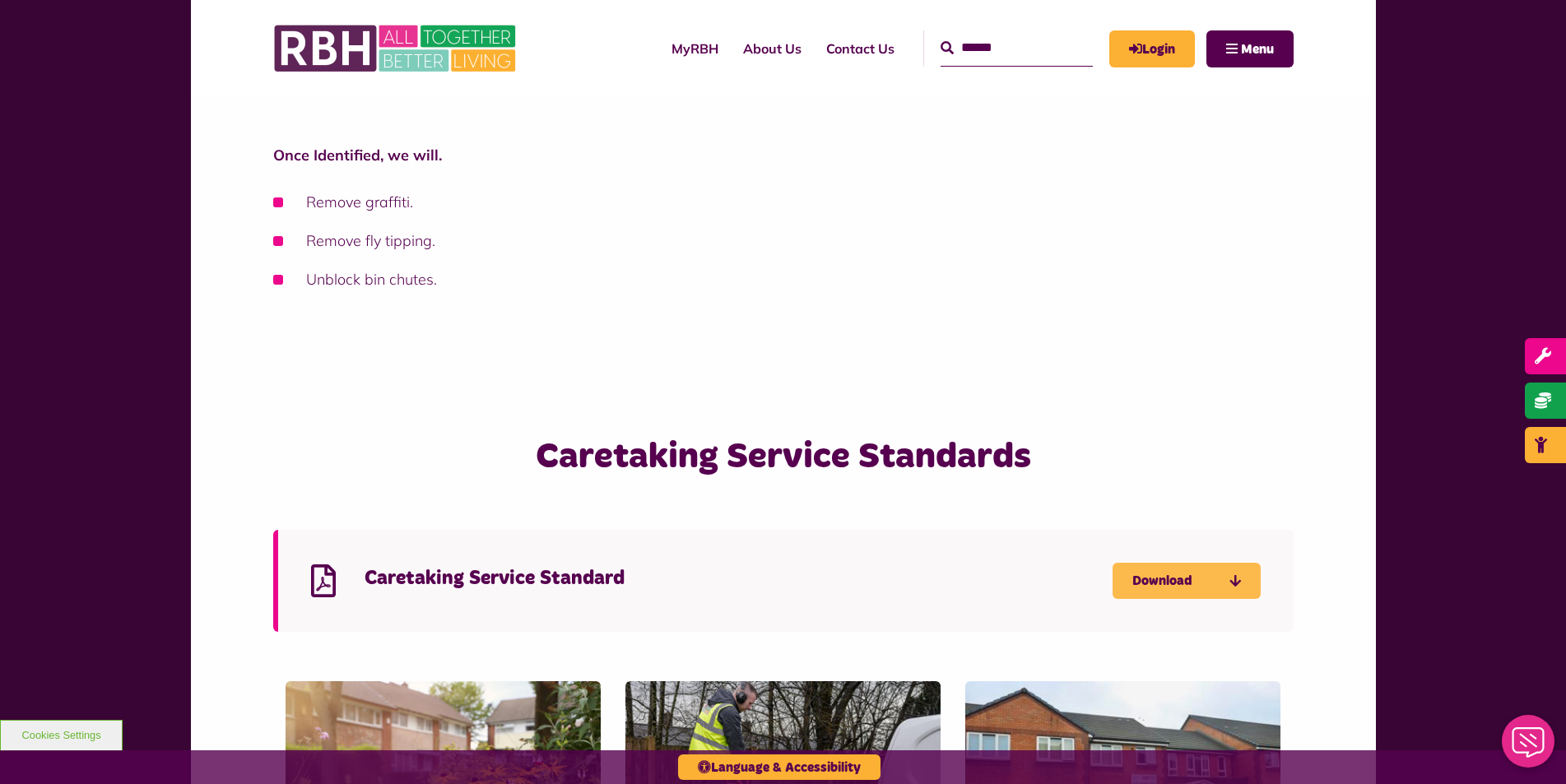
click at [1166, 591] on link "Download" at bounding box center [1187, 581] width 148 height 36
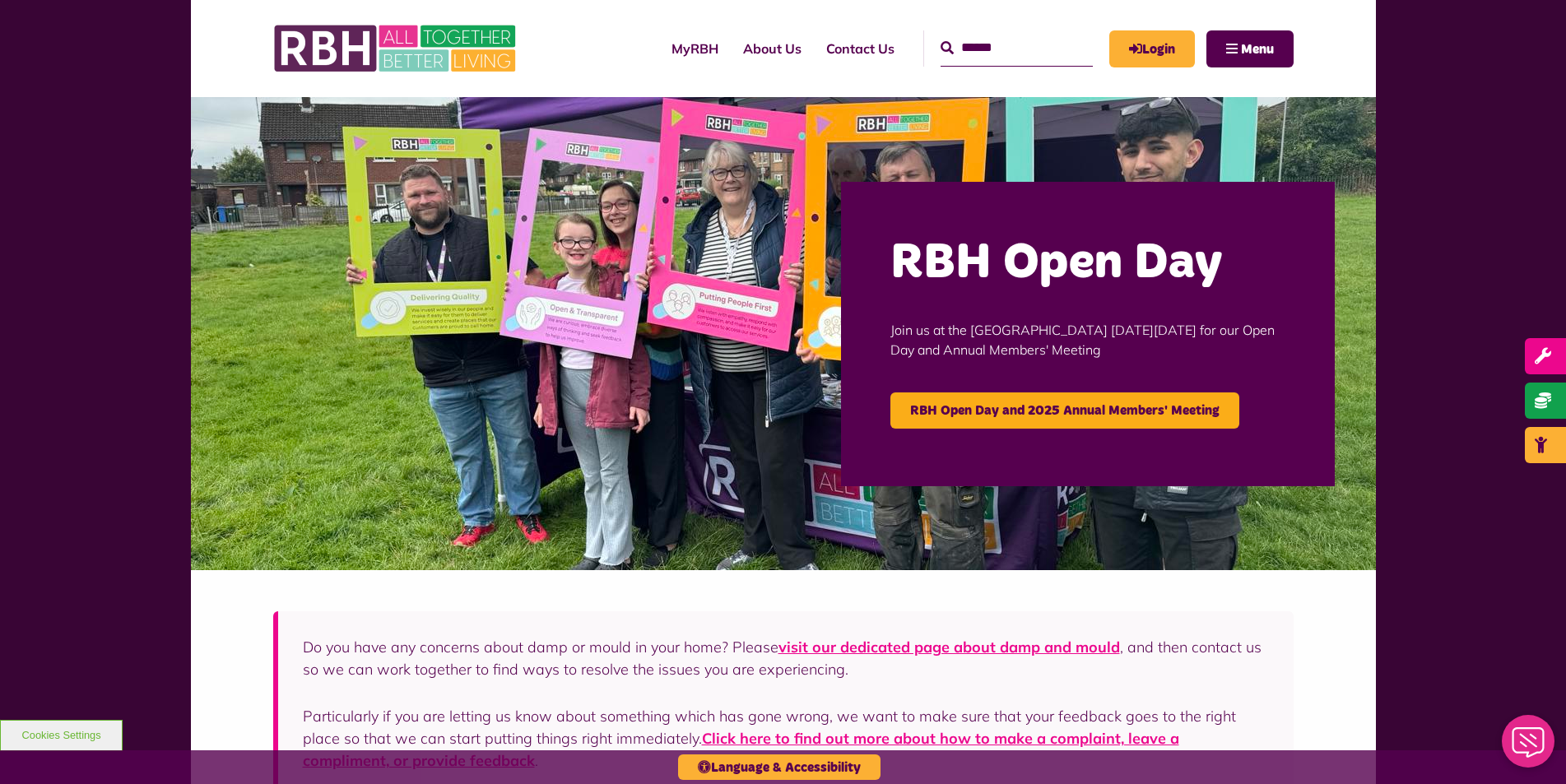
click at [949, 48] on input "Search" at bounding box center [1016, 47] width 152 height 36
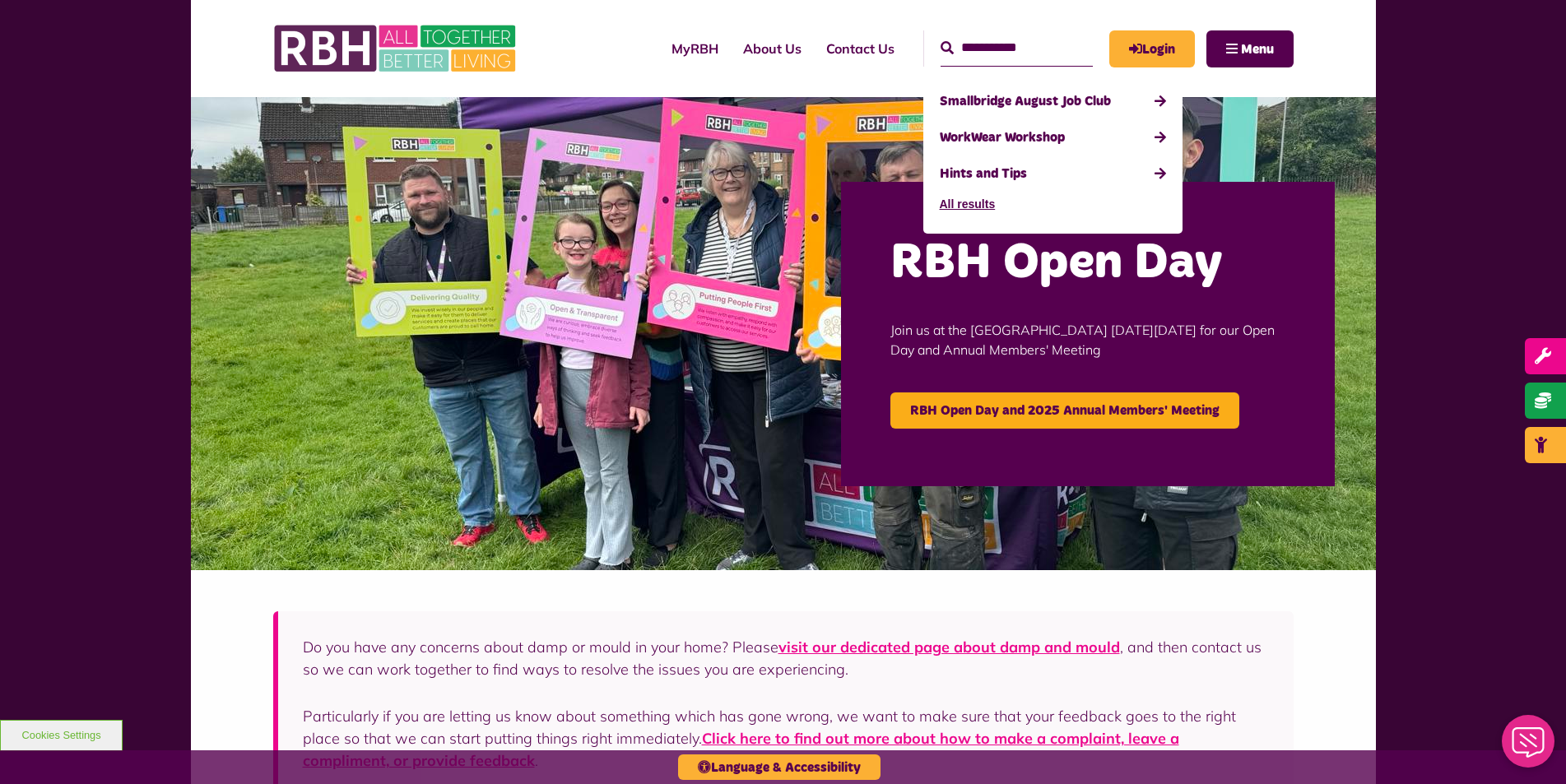
type input "**********"
click at [940, 38] on button "Search" at bounding box center [947, 48] width 13 height 20
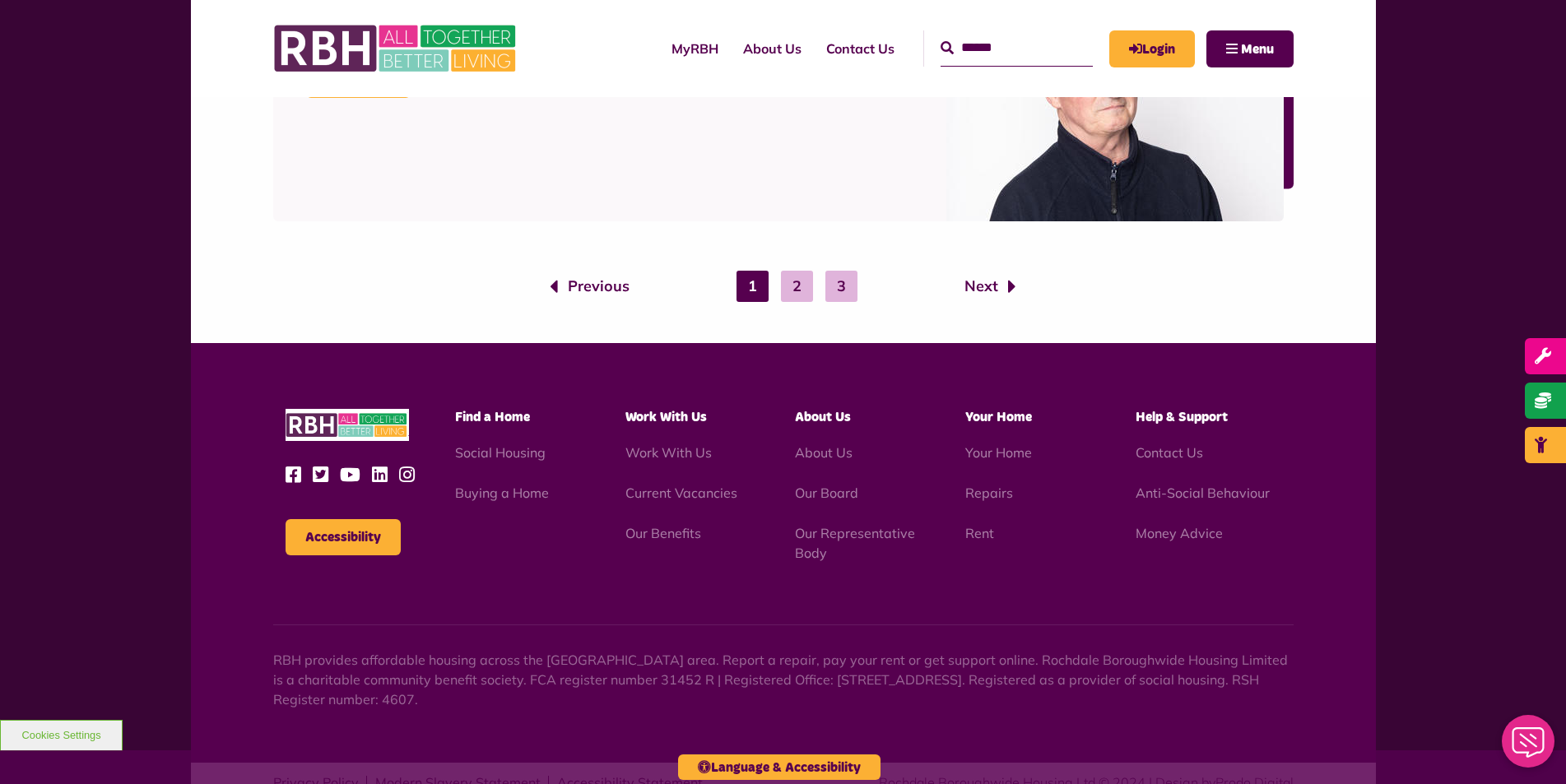
scroll to position [2807, 0]
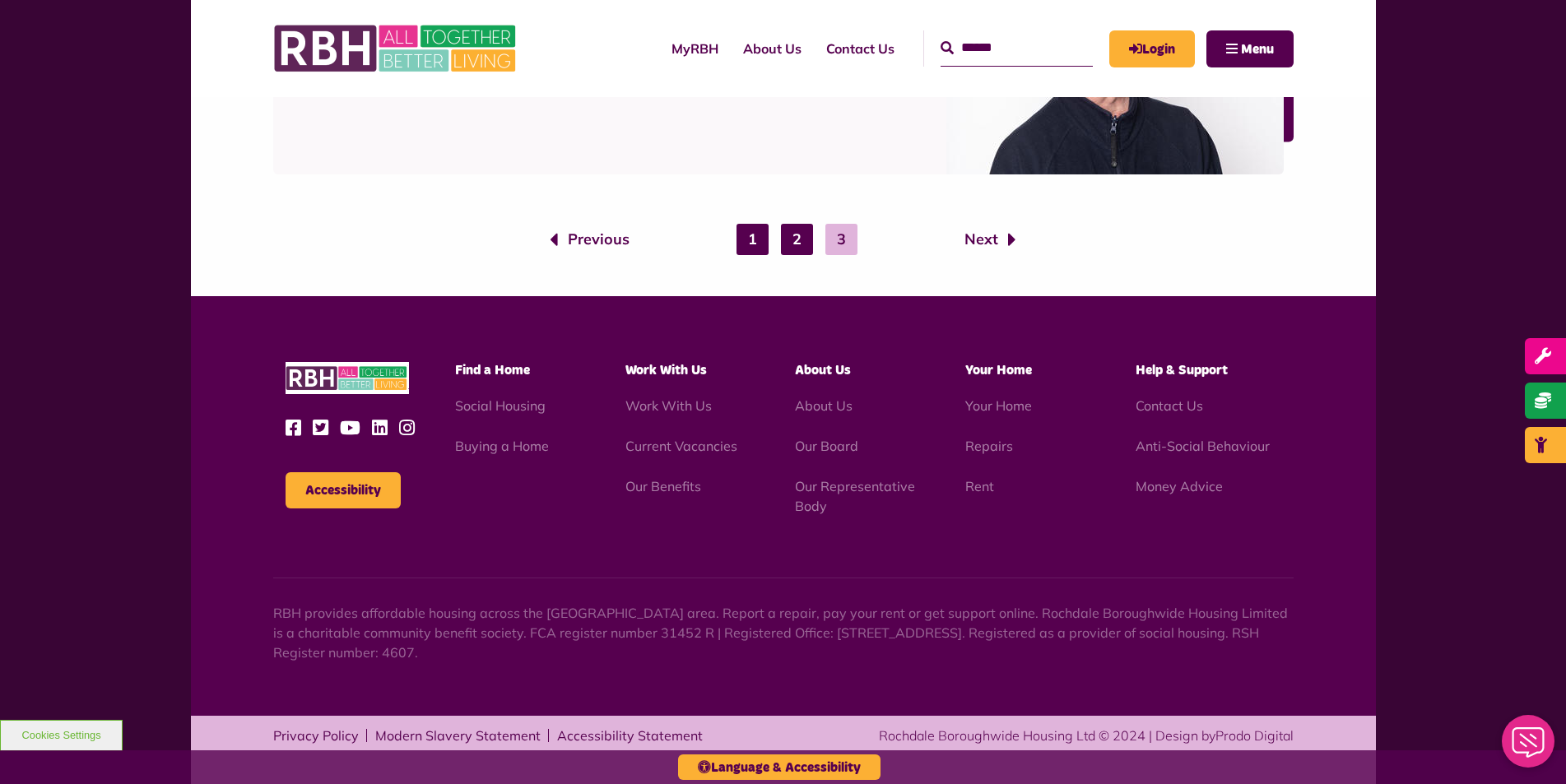
click at [794, 243] on link "2" at bounding box center [796, 239] width 32 height 31
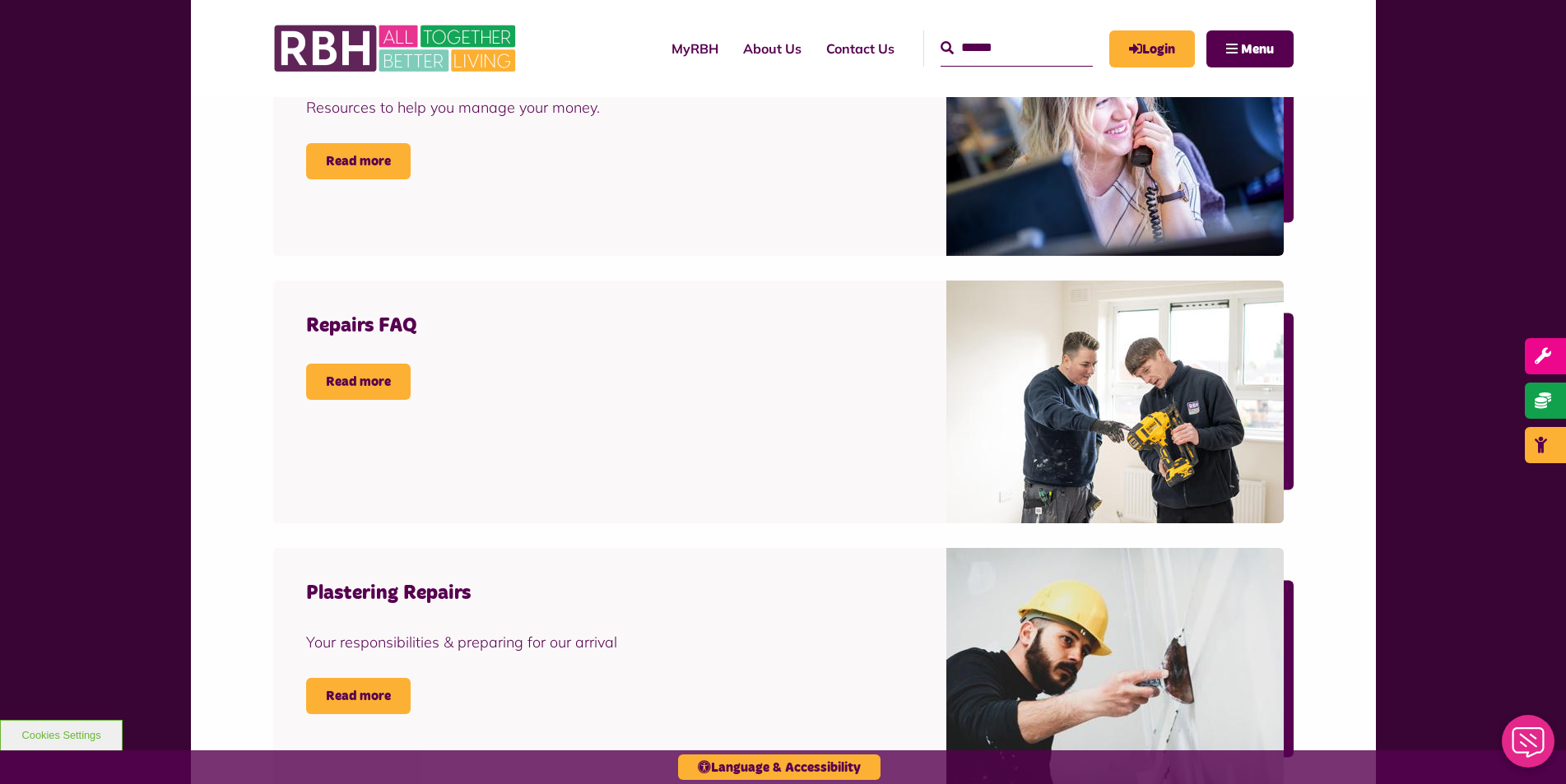
scroll to position [582, 0]
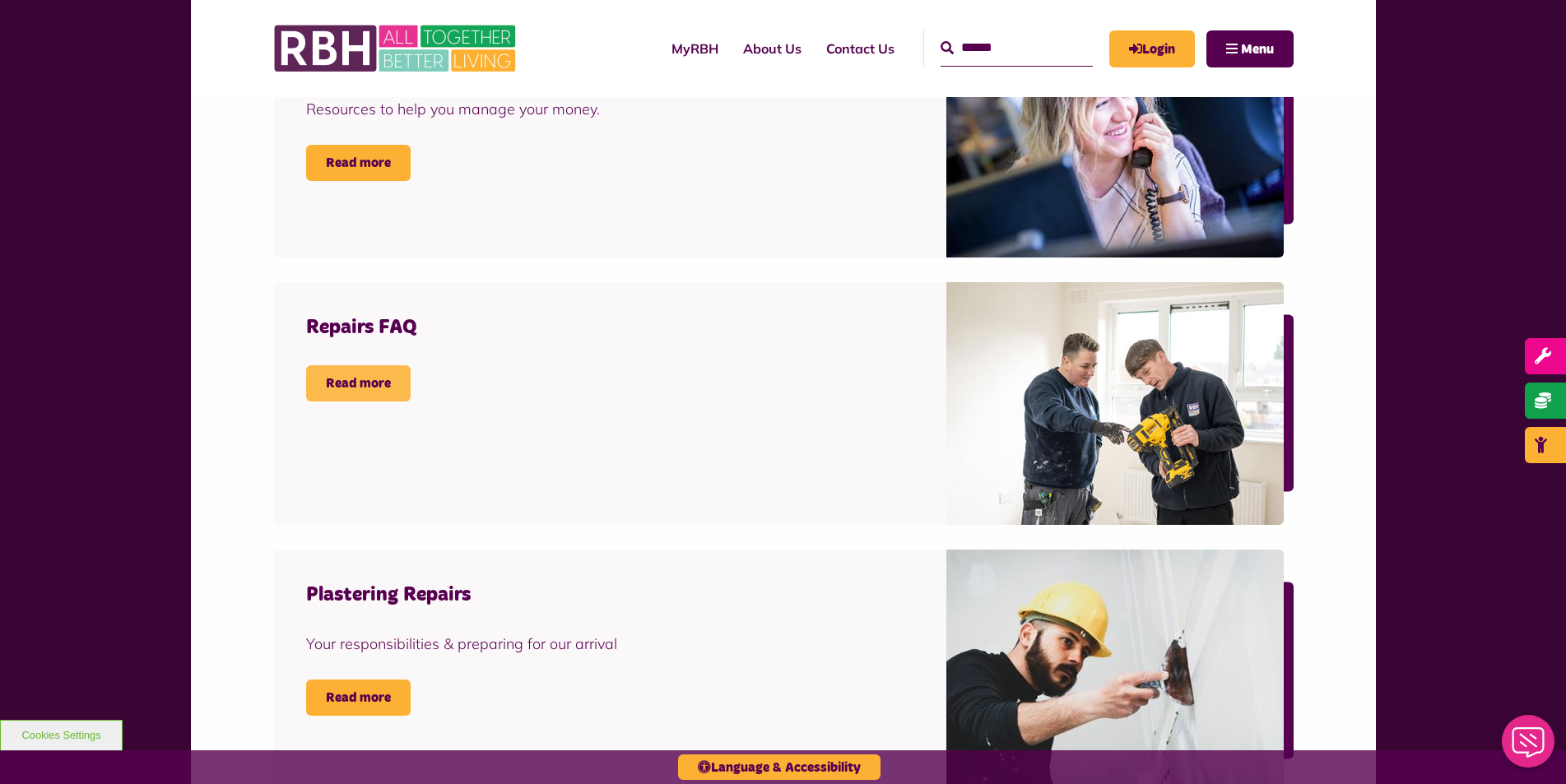
click at [379, 393] on link "Read more" at bounding box center [358, 384] width 105 height 36
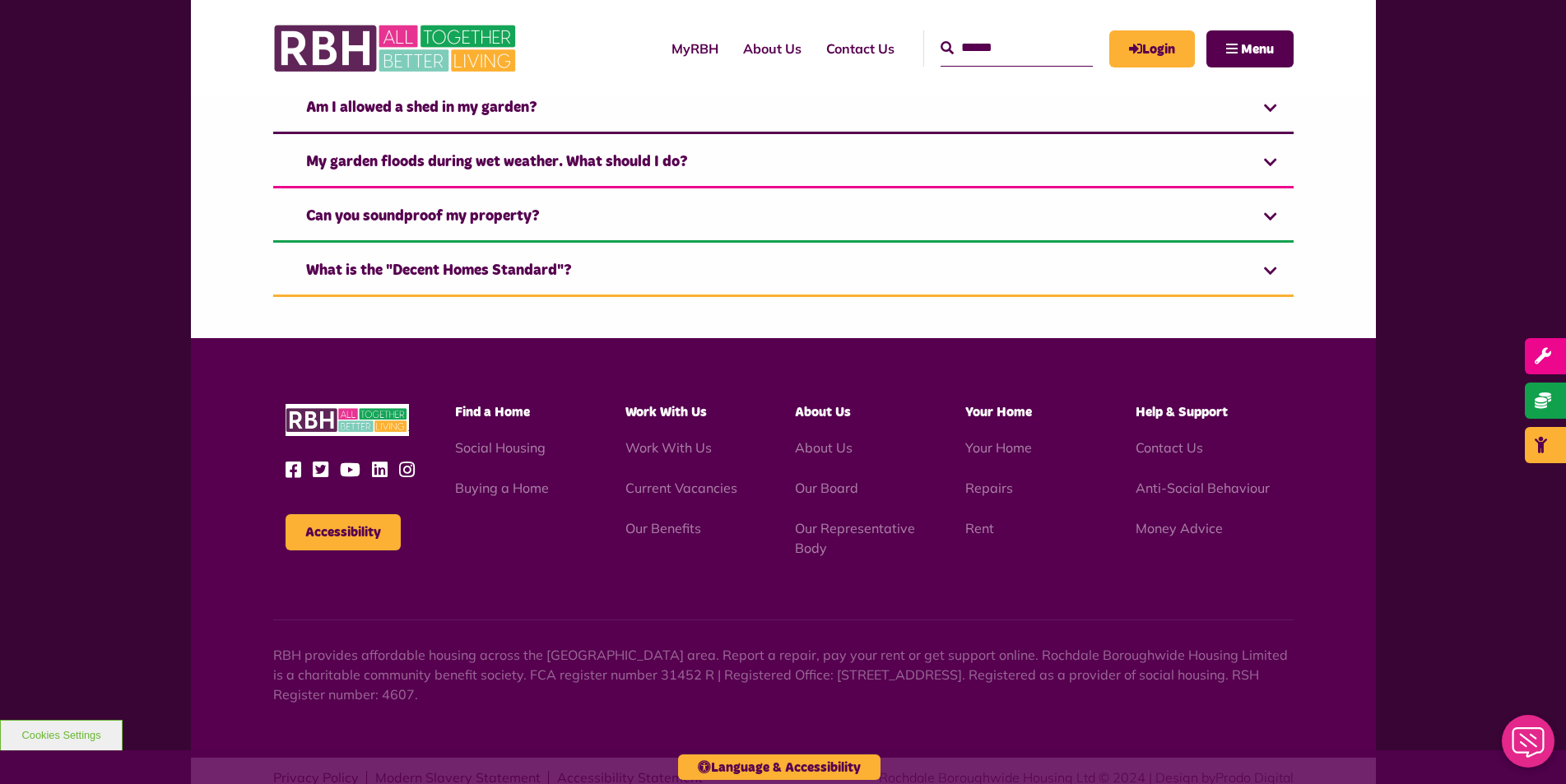
scroll to position [576, 0]
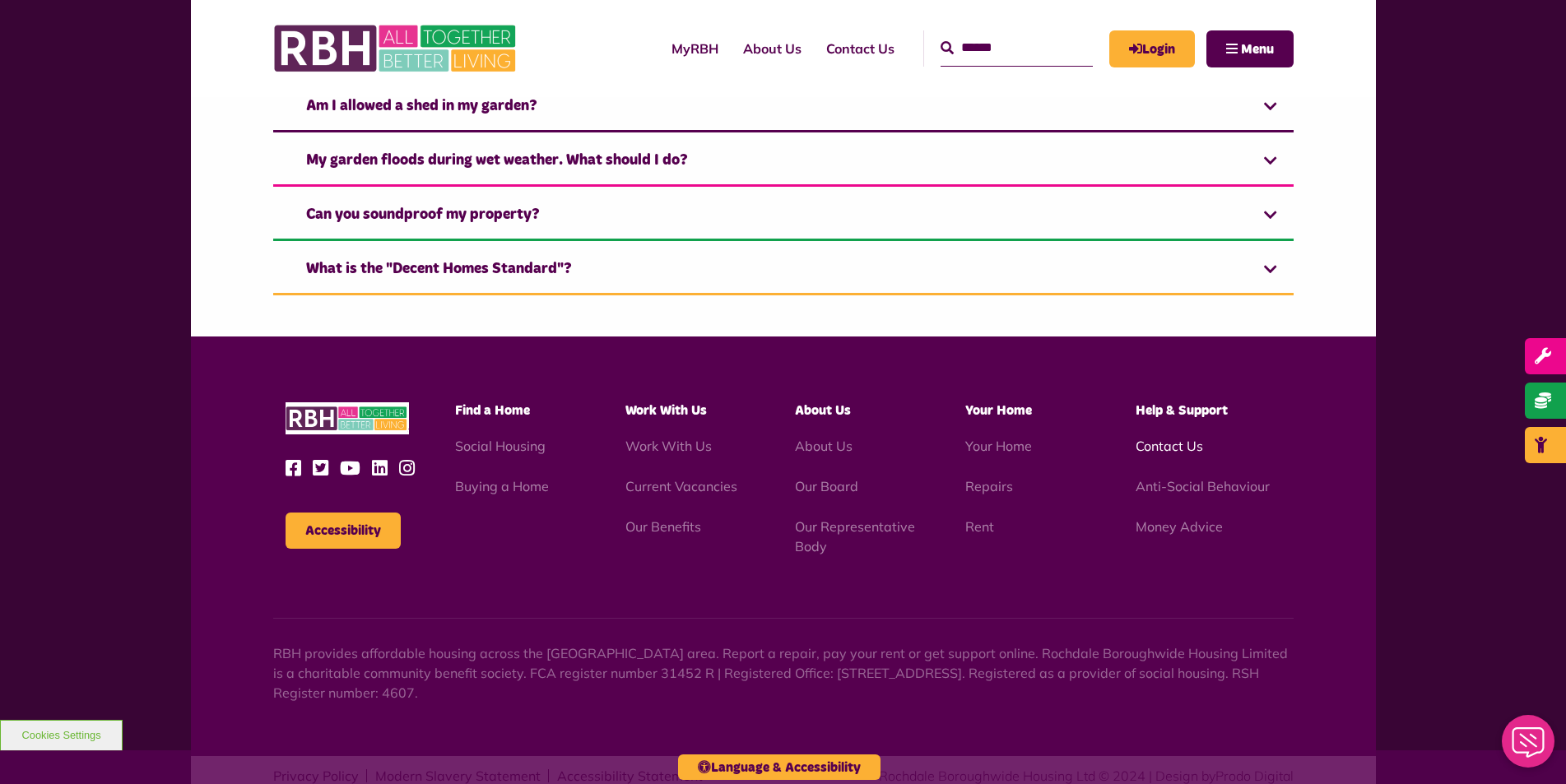
click at [1184, 442] on link "Contact Us" at bounding box center [1169, 446] width 67 height 16
